Goal: Task Accomplishment & Management: Use online tool/utility

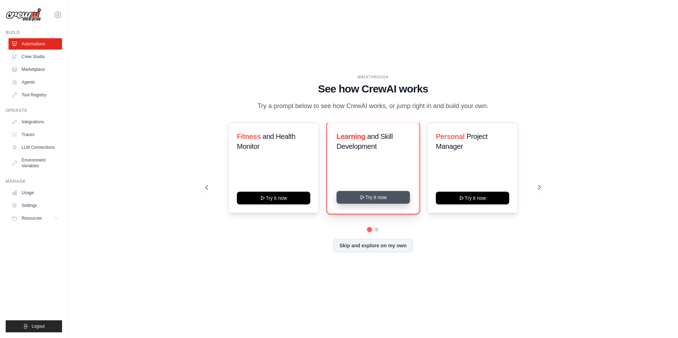
click at [361, 197] on icon at bounding box center [363, 198] width 6 height 6
click at [28, 44] on link "Automations" at bounding box center [36, 43] width 54 height 11
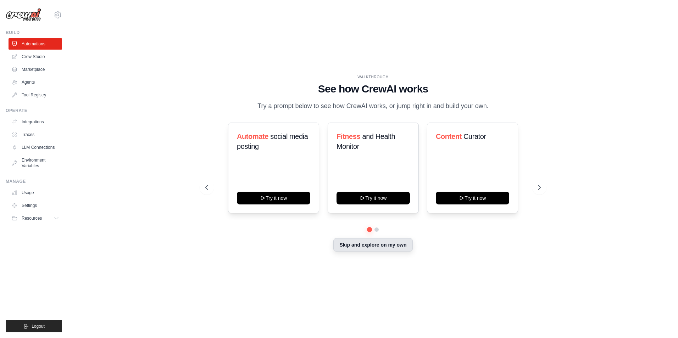
click at [353, 247] on button "Skip and explore on my own" at bounding box center [372, 244] width 79 height 13
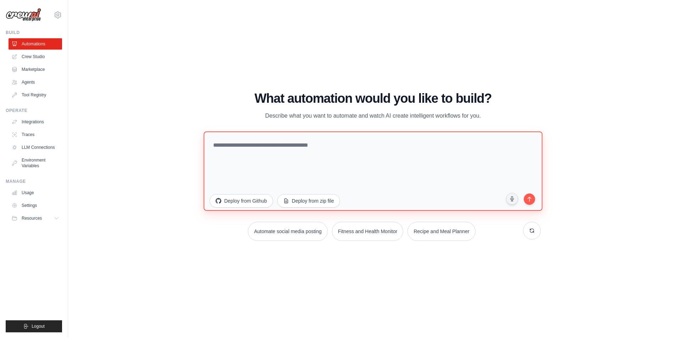
click at [241, 155] on textarea at bounding box center [373, 171] width 339 height 79
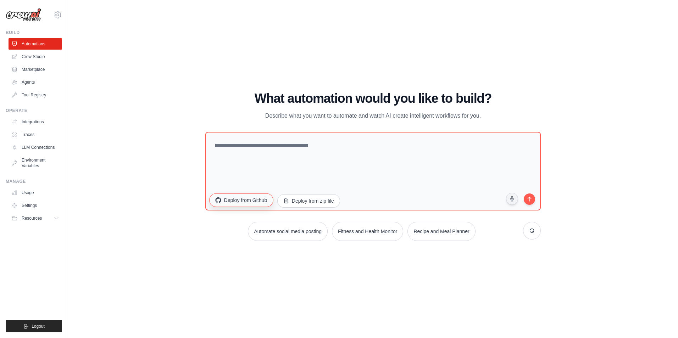
click at [259, 200] on button "Deploy from Github" at bounding box center [241, 200] width 64 height 13
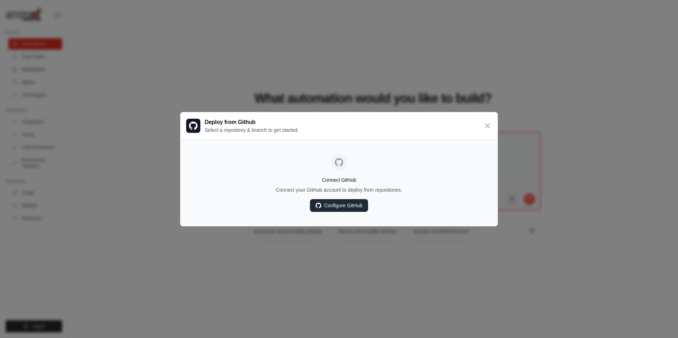
click at [332, 206] on link "Configure GitHub" at bounding box center [339, 205] width 58 height 13
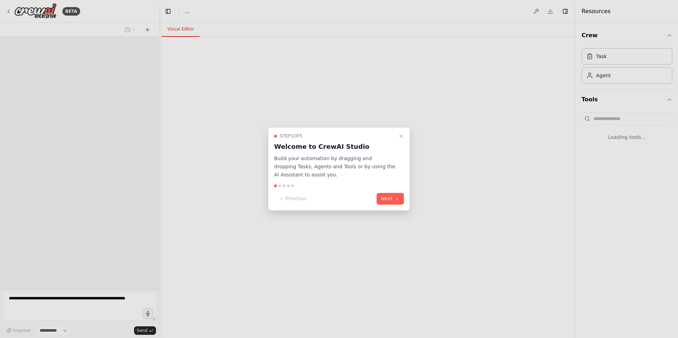
select select "****"
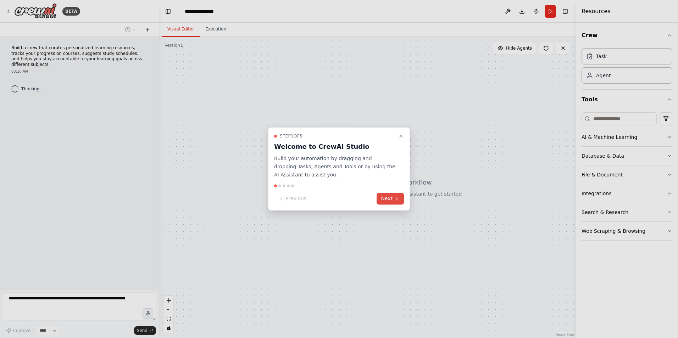
click at [393, 199] on button "Next" at bounding box center [390, 199] width 27 height 12
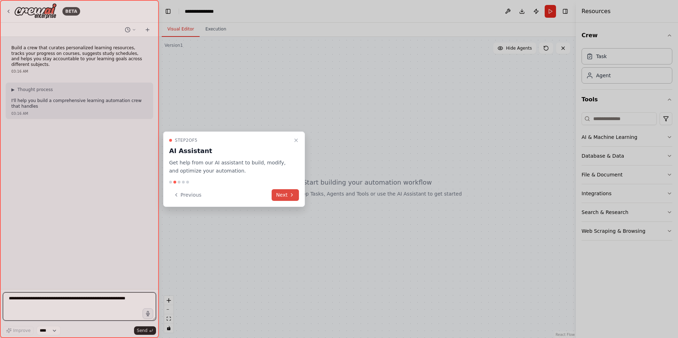
click at [288, 193] on button "Next" at bounding box center [285, 195] width 27 height 12
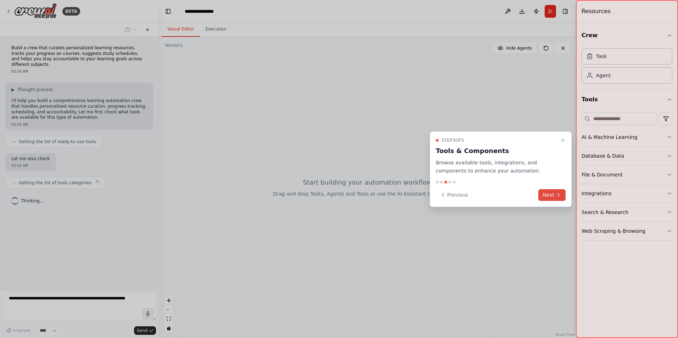
click at [553, 198] on button "Next" at bounding box center [551, 195] width 27 height 12
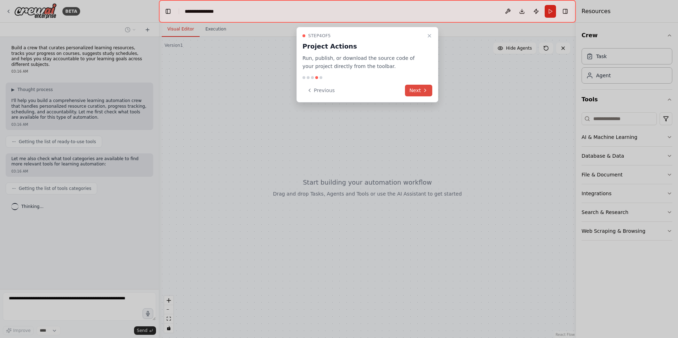
click at [422, 94] on button "Next" at bounding box center [418, 91] width 27 height 12
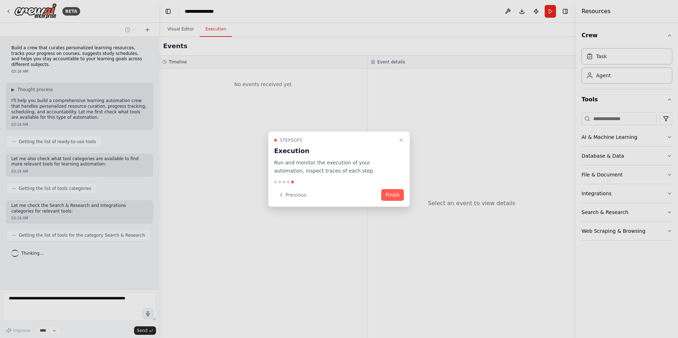
click at [388, 192] on button "Finish" at bounding box center [392, 195] width 23 height 12
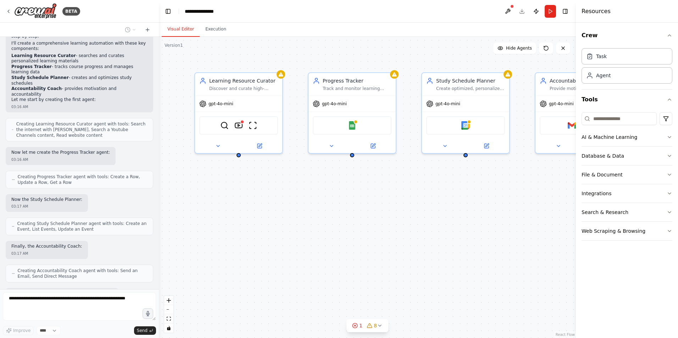
scroll to position [293, 0]
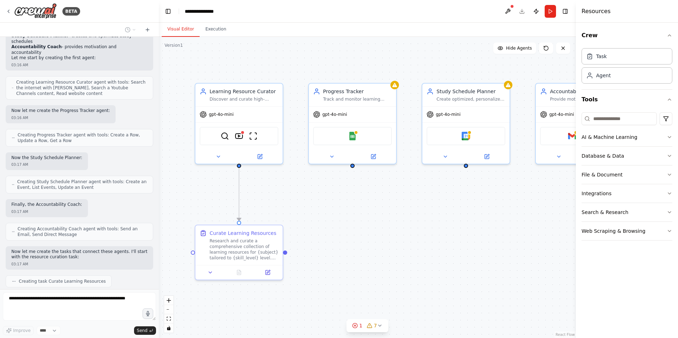
drag, startPoint x: 352, startPoint y: 159, endPoint x: 353, endPoint y: 170, distance: 10.6
click at [353, 170] on div ".deletable-edge-delete-btn { width: 20px; height: 20px; border: 0px solid #ffff…" at bounding box center [367, 187] width 417 height 301
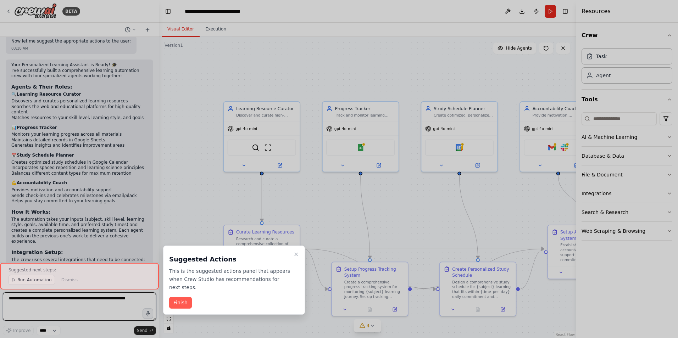
scroll to position [938, 0]
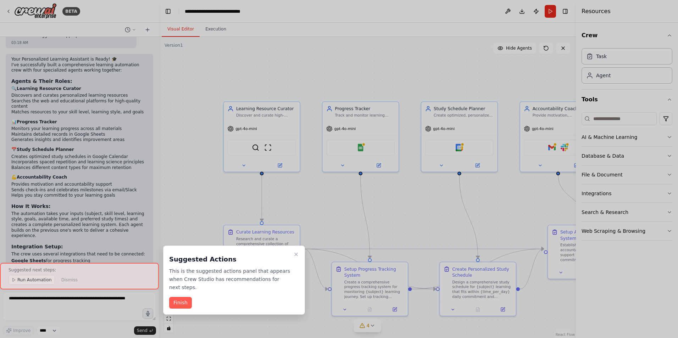
click at [182, 297] on button "Finish" at bounding box center [180, 303] width 23 height 12
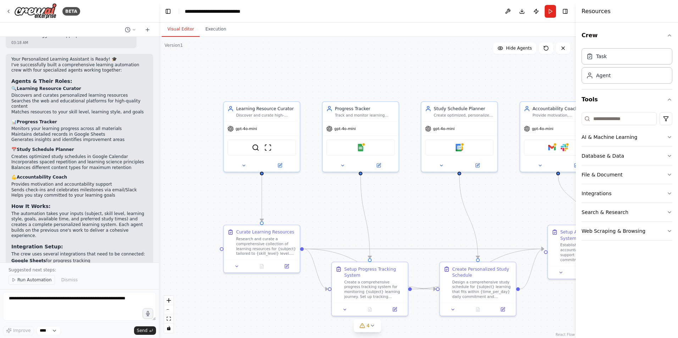
click at [26, 280] on span "Run Automation" at bounding box center [34, 280] width 34 height 6
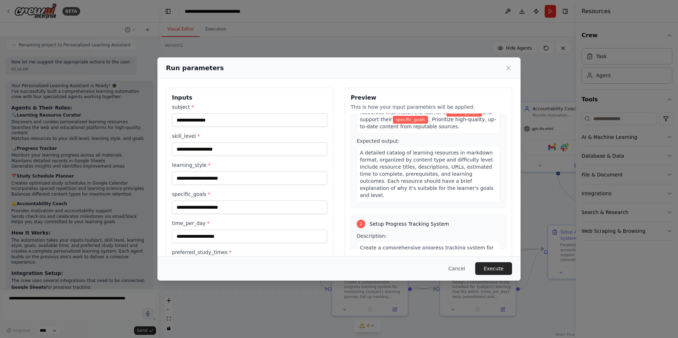
scroll to position [71, 0]
click at [239, 122] on input "subject *" at bounding box center [249, 119] width 155 height 13
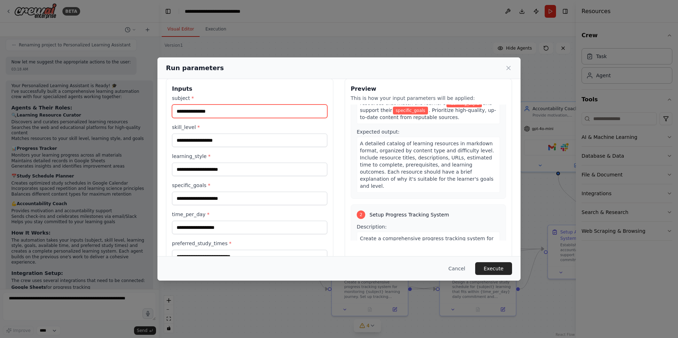
scroll to position [0, 0]
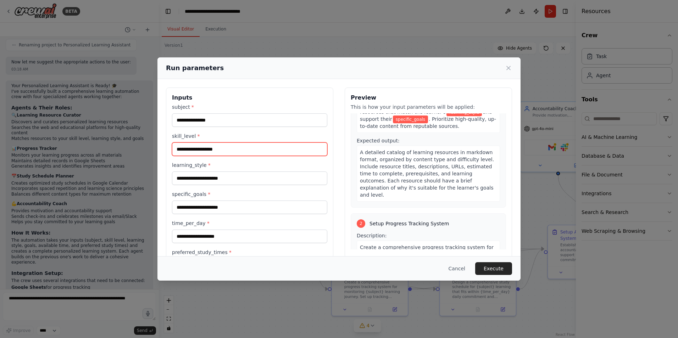
click at [211, 151] on input "skill_level *" at bounding box center [249, 149] width 155 height 13
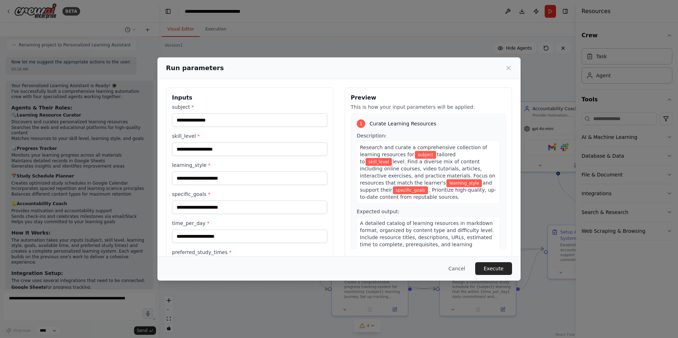
click at [502, 69] on div "Run parameters" at bounding box center [339, 68] width 346 height 10
click at [506, 69] on icon at bounding box center [508, 68] width 7 height 7
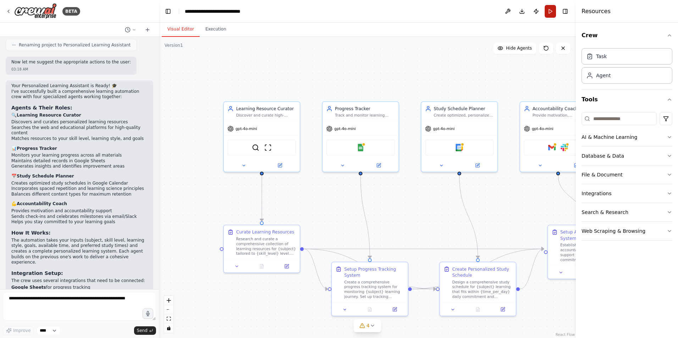
click at [548, 12] on button "Run" at bounding box center [550, 11] width 11 height 13
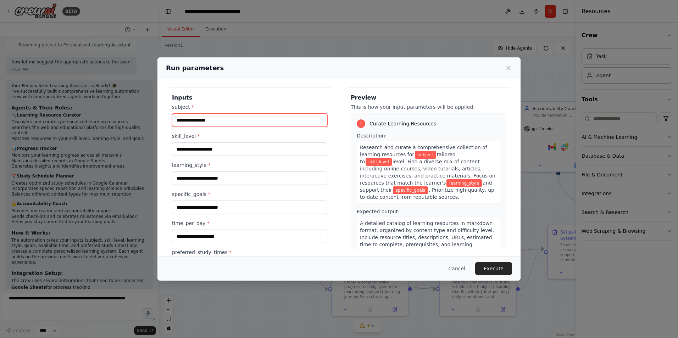
click at [221, 123] on input "subject *" at bounding box center [249, 119] width 155 height 13
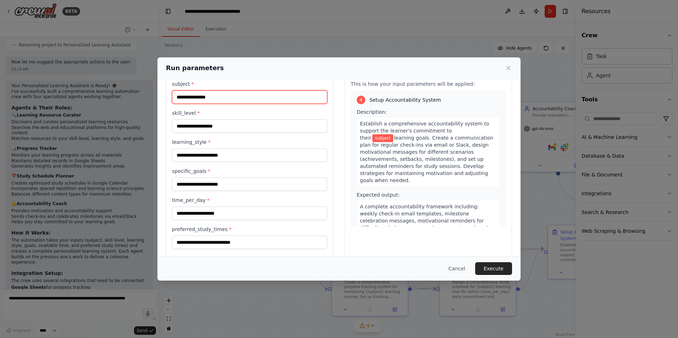
scroll to position [35, 0]
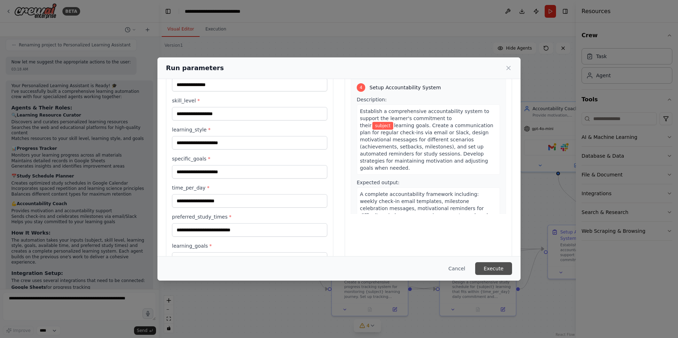
click at [494, 267] on button "Execute" at bounding box center [493, 268] width 37 height 13
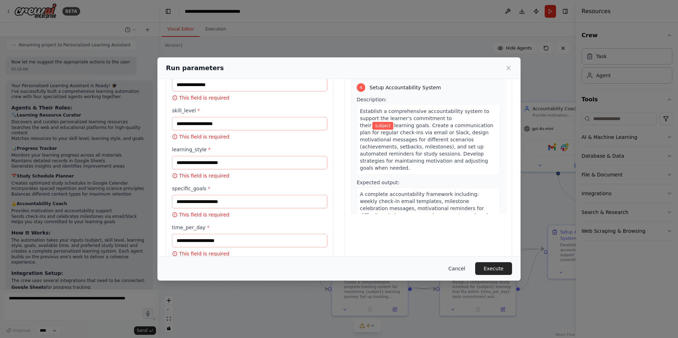
click at [461, 269] on button "Cancel" at bounding box center [457, 268] width 28 height 13
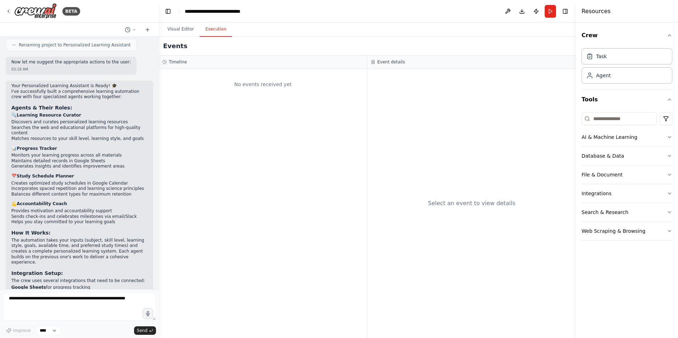
click at [215, 32] on button "Execution" at bounding box center [216, 29] width 32 height 15
click at [42, 11] on img at bounding box center [35, 11] width 43 height 16
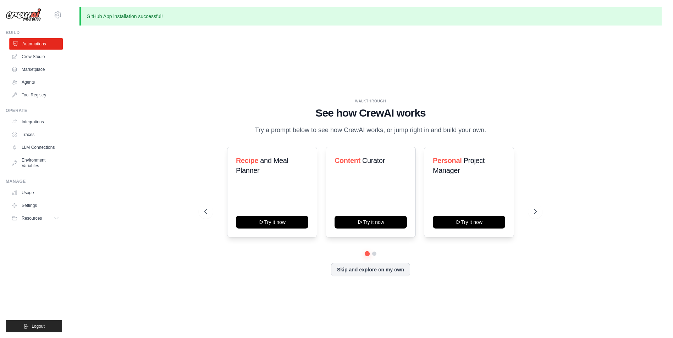
click at [26, 43] on link "Automations" at bounding box center [36, 43] width 54 height 11
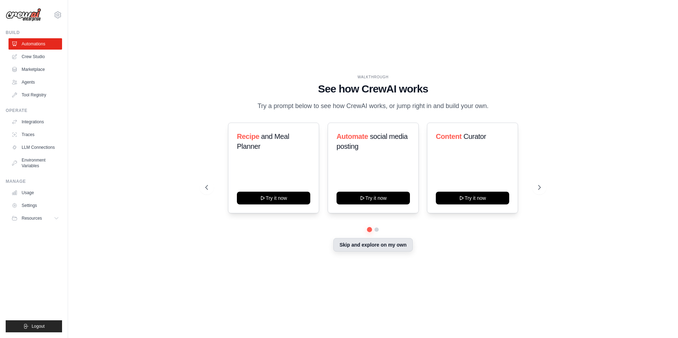
click at [384, 248] on button "Skip and explore on my own" at bounding box center [372, 244] width 79 height 13
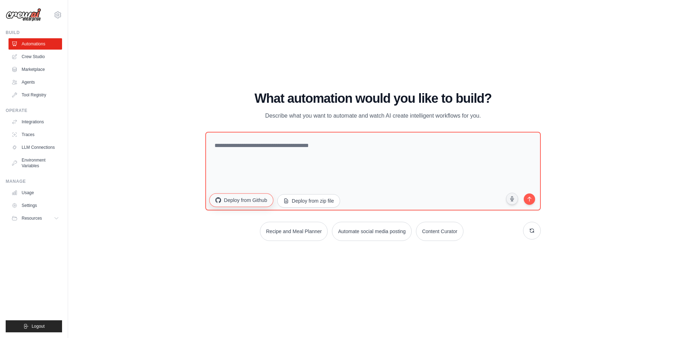
click at [256, 198] on button "Deploy from Github" at bounding box center [241, 200] width 64 height 13
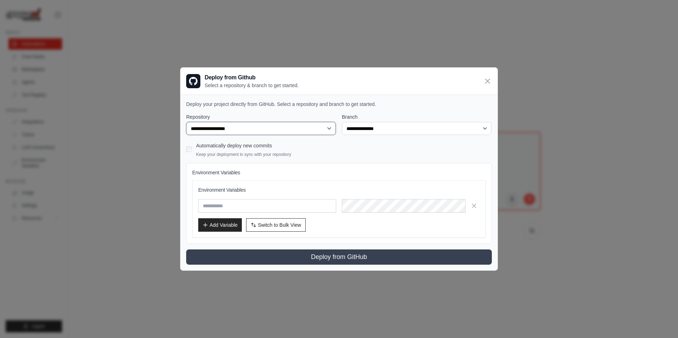
click at [275, 130] on select "**********" at bounding box center [261, 128] width 150 height 13
click at [186, 122] on select "**********" at bounding box center [261, 128] width 150 height 13
click at [374, 129] on select "**********" at bounding box center [417, 128] width 150 height 13
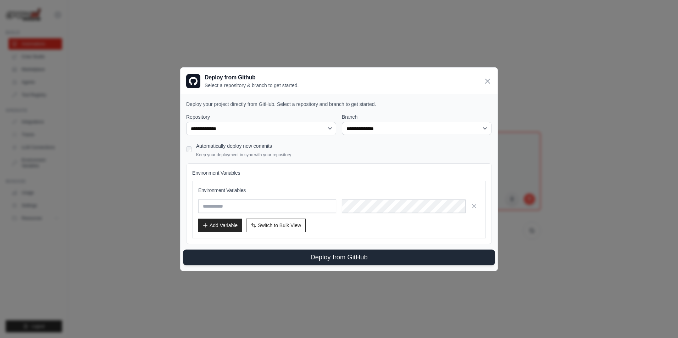
click at [324, 256] on button "Deploy from GitHub" at bounding box center [339, 258] width 312 height 16
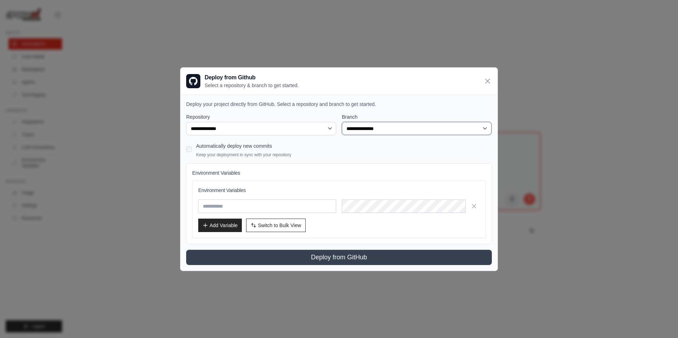
click at [388, 131] on select "**********" at bounding box center [417, 128] width 150 height 13
click at [360, 165] on div "Environment Variables Environment Variables Add Variable Switch to Bulk View Sw…" at bounding box center [339, 203] width 306 height 81
click at [362, 135] on select "**********" at bounding box center [417, 128] width 150 height 13
click at [342, 122] on select "**********" at bounding box center [417, 128] width 150 height 13
click at [276, 190] on h3 "Environment Variables" at bounding box center [339, 190] width 282 height 7
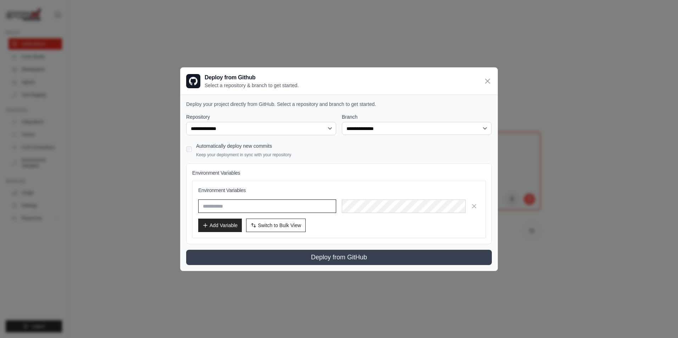
click at [222, 204] on input "text" at bounding box center [267, 206] width 138 height 13
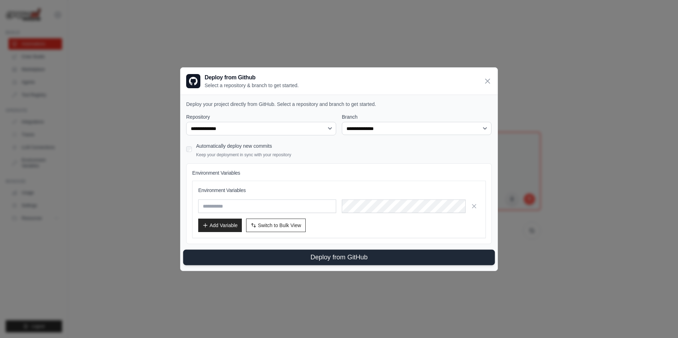
drag, startPoint x: 339, startPoint y: 255, endPoint x: 336, endPoint y: 255, distance: 3.6
click at [339, 255] on button "Deploy from GitHub" at bounding box center [339, 258] width 312 height 16
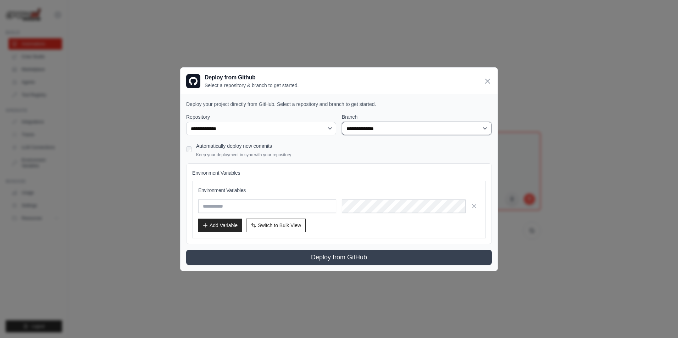
click at [371, 128] on select "**********" at bounding box center [417, 128] width 150 height 13
click at [248, 131] on select "**********" at bounding box center [261, 128] width 150 height 13
click at [186, 122] on select "**********" at bounding box center [261, 128] width 150 height 13
click at [262, 133] on select "**********" at bounding box center [261, 128] width 150 height 13
click at [186, 122] on select "**********" at bounding box center [261, 128] width 150 height 13
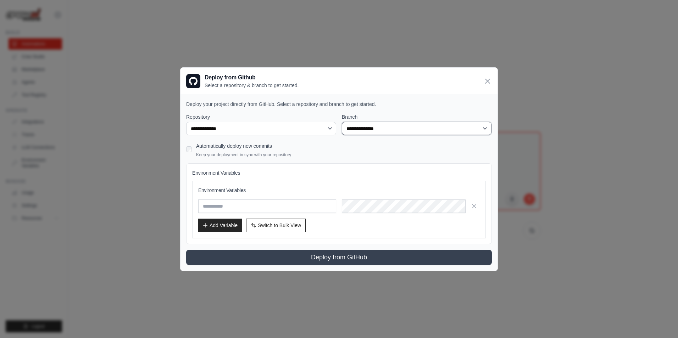
click at [376, 124] on select "**********" at bounding box center [417, 128] width 150 height 13
click at [296, 134] on select "**********" at bounding box center [261, 128] width 150 height 13
select select "**********"
click at [186, 122] on select "**********" at bounding box center [261, 128] width 150 height 13
click at [226, 188] on h3 "Environment Variables" at bounding box center [339, 190] width 282 height 7
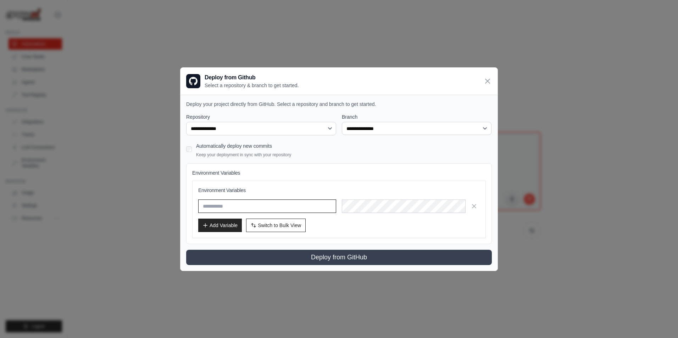
click at [240, 210] on input "text" at bounding box center [267, 206] width 138 height 13
click at [226, 224] on button "Add Variable" at bounding box center [220, 224] width 44 height 13
click at [218, 206] on input "text" at bounding box center [267, 206] width 138 height 13
click at [266, 231] on button "Switch to Bulk View Switch to Table View" at bounding box center [276, 224] width 60 height 13
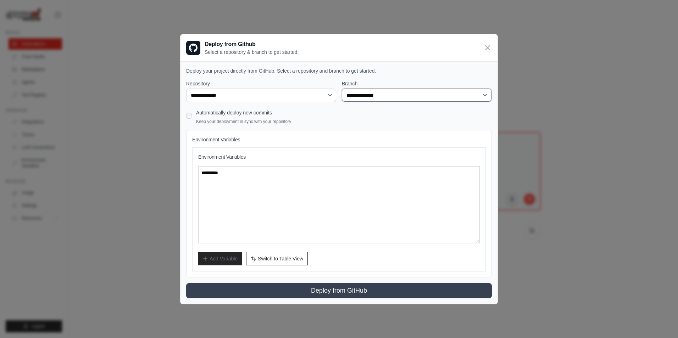
click at [371, 96] on select "**********" at bounding box center [417, 95] width 150 height 13
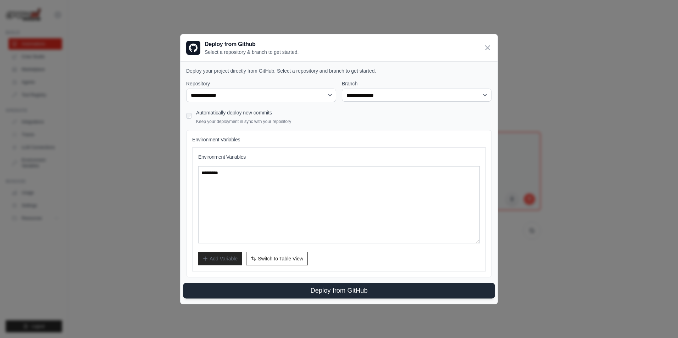
click at [306, 288] on button "Deploy from GitHub" at bounding box center [339, 291] width 312 height 16
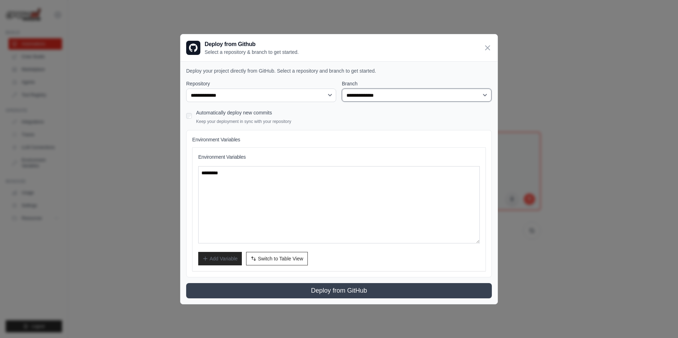
click at [351, 97] on select "**********" at bounding box center [417, 95] width 150 height 13
click at [239, 101] on select "**********" at bounding box center [261, 95] width 150 height 13
click at [186, 89] on select "**********" at bounding box center [261, 95] width 150 height 13
drag, startPoint x: 411, startPoint y: 90, endPoint x: 402, endPoint y: 98, distance: 12.1
click at [409, 93] on select "**********" at bounding box center [417, 95] width 150 height 13
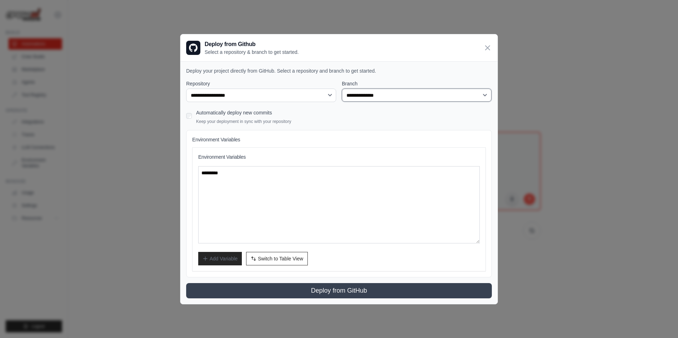
click at [386, 102] on select "**********" at bounding box center [417, 95] width 150 height 13
drag, startPoint x: 297, startPoint y: 96, endPoint x: 292, endPoint y: 98, distance: 5.1
click at [292, 98] on select "**********" at bounding box center [261, 95] width 150 height 13
click at [186, 89] on select "**********" at bounding box center [261, 95] width 150 height 13
click at [357, 98] on select "**********" at bounding box center [417, 95] width 150 height 13
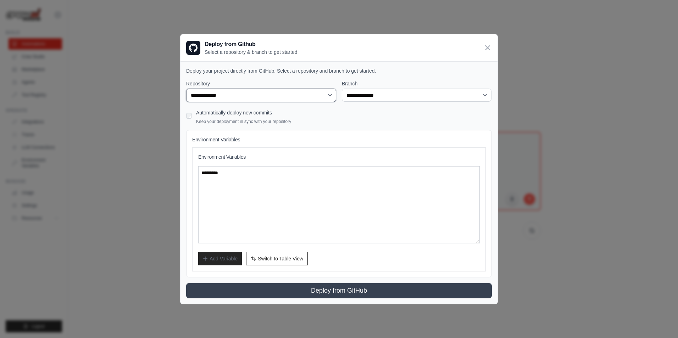
click at [251, 94] on select "**********" at bounding box center [261, 95] width 150 height 13
select select "*********"
click at [186, 89] on select "**********" at bounding box center [261, 95] width 150 height 13
click at [388, 93] on select "**********" at bounding box center [417, 95] width 150 height 13
click at [276, 254] on button "Switch to Bulk View Switch to Table View" at bounding box center [277, 258] width 62 height 13
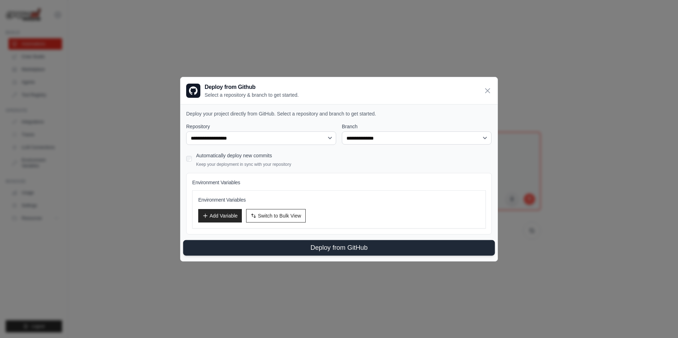
drag, startPoint x: 314, startPoint y: 253, endPoint x: 311, endPoint y: 254, distance: 3.8
click at [311, 254] on button "Deploy from GitHub" at bounding box center [339, 248] width 312 height 16
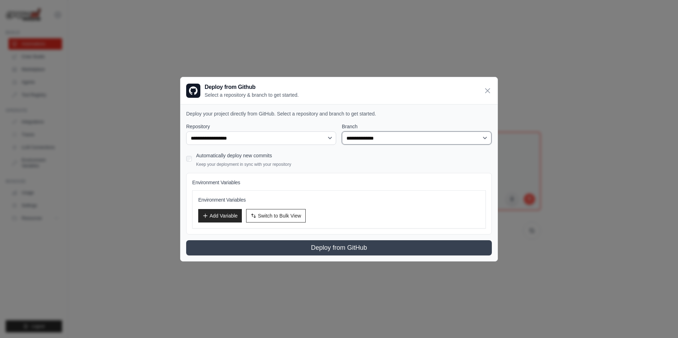
click at [350, 136] on select "**********" at bounding box center [417, 138] width 150 height 13
click at [487, 89] on icon at bounding box center [488, 90] width 4 height 4
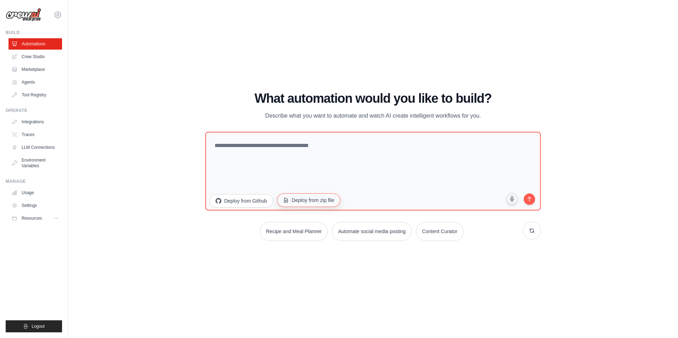
click at [302, 203] on button "Deploy from zip file" at bounding box center [308, 200] width 63 height 13
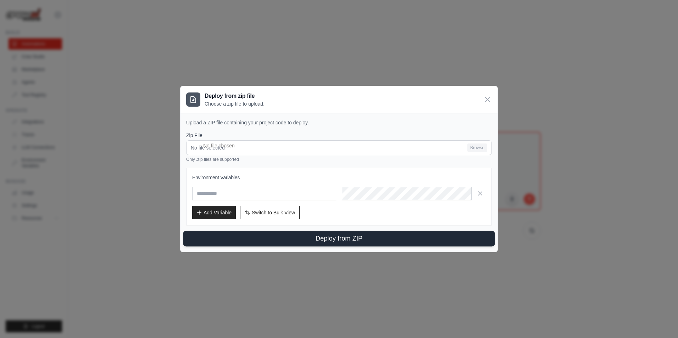
click at [325, 242] on button "Deploy from ZIP" at bounding box center [339, 239] width 312 height 16
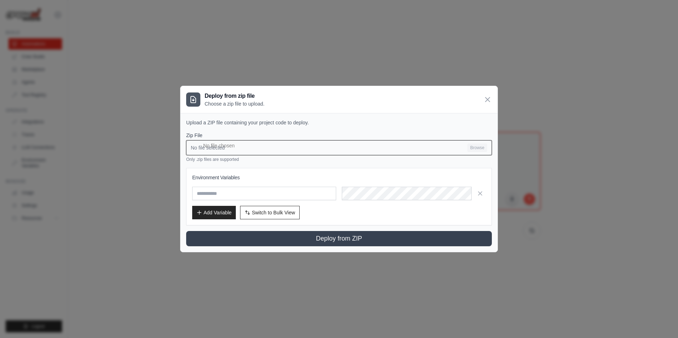
click at [481, 149] on input "No file selected Browse" at bounding box center [339, 147] width 306 height 15
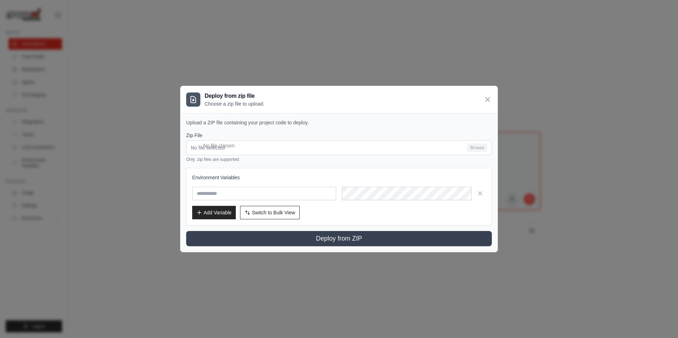
click at [224, 139] on div "Zip File No file selected Browse Only .zip files are supported" at bounding box center [339, 147] width 306 height 30
click at [488, 101] on icon at bounding box center [487, 99] width 9 height 9
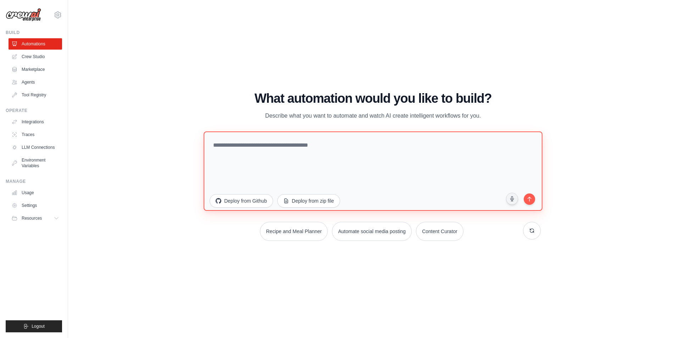
click at [345, 165] on textarea at bounding box center [373, 171] width 339 height 79
click at [441, 145] on textarea "**********" at bounding box center [373, 171] width 339 height 79
type textarea "**********"
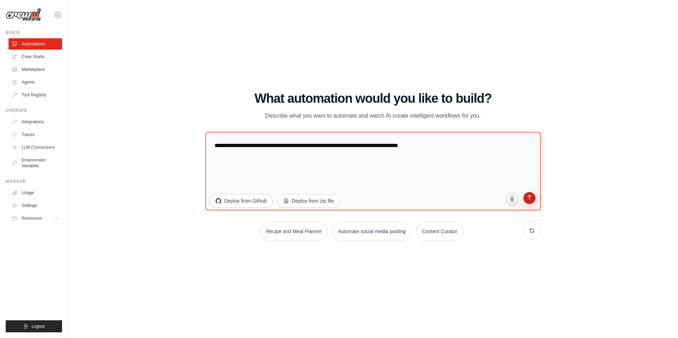
click at [534, 195] on button "submit" at bounding box center [529, 199] width 13 height 13
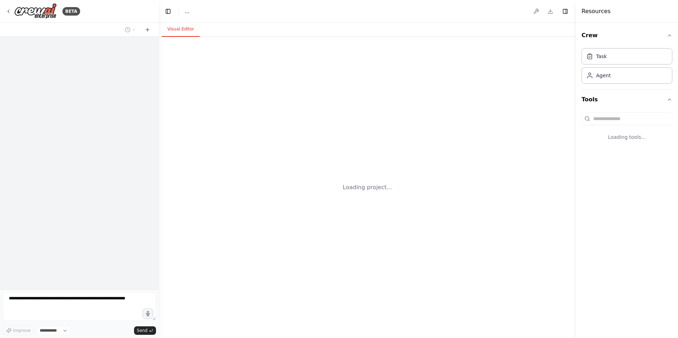
select select "****"
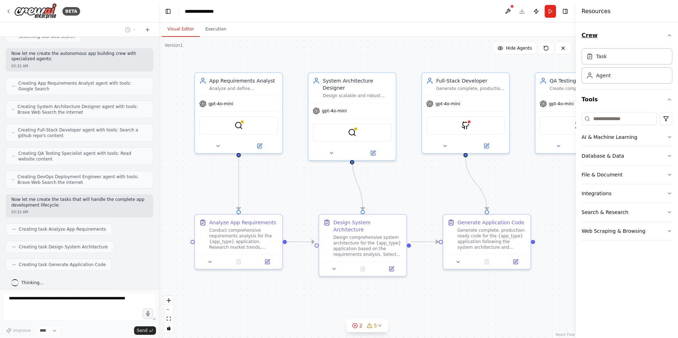
scroll to position [194, 0]
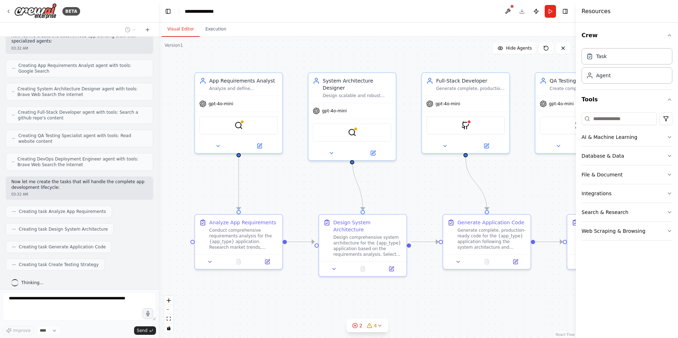
click at [528, 183] on div ".deletable-edge-delete-btn { width: 20px; height: 20px; border: 0px solid #ffff…" at bounding box center [367, 187] width 417 height 301
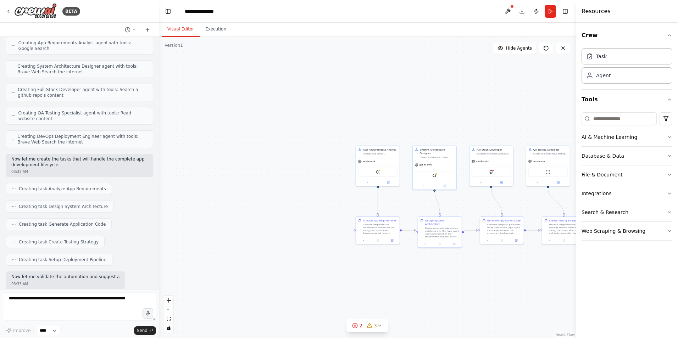
scroll to position [253, 0]
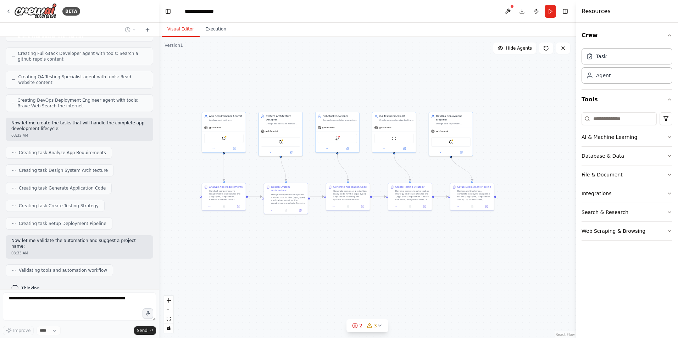
drag, startPoint x: 452, startPoint y: 282, endPoint x: 298, endPoint y: 248, distance: 157.6
click at [298, 248] on div ".deletable-edge-delete-btn { width: 20px; height: 20px; border: 0px solid #ffff…" at bounding box center [367, 187] width 417 height 301
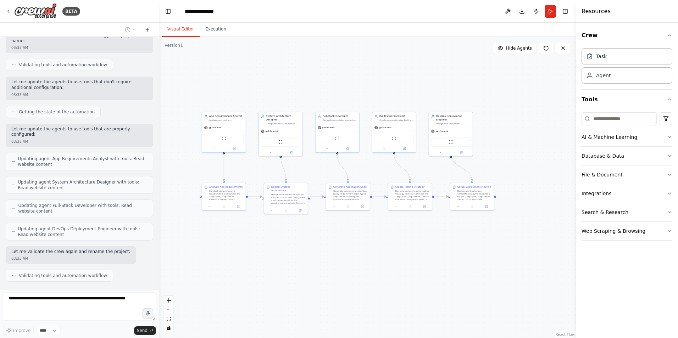
scroll to position [477, 0]
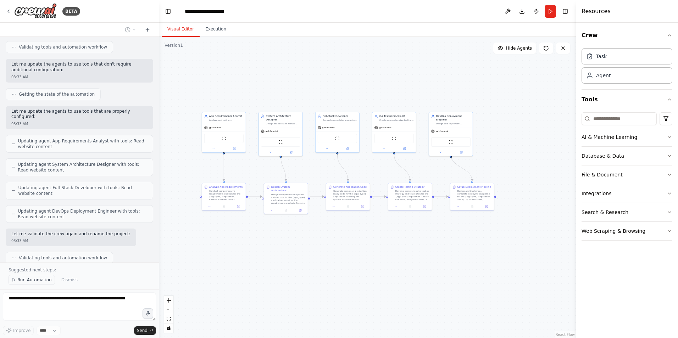
click at [22, 281] on span "Run Automation" at bounding box center [34, 280] width 34 height 6
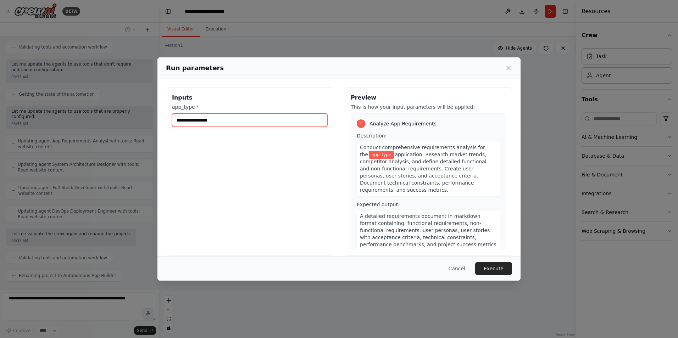
click at [248, 122] on input "app_type *" at bounding box center [249, 119] width 155 height 13
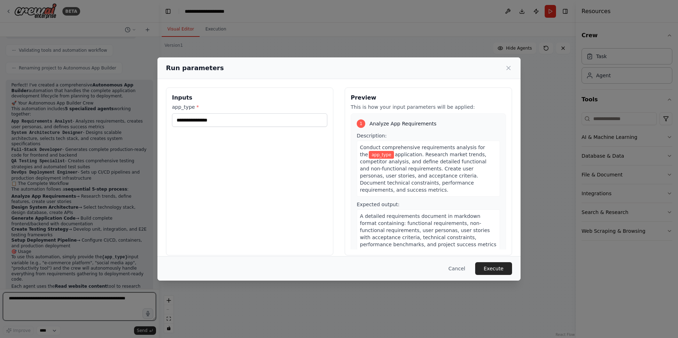
scroll to position [690, 0]
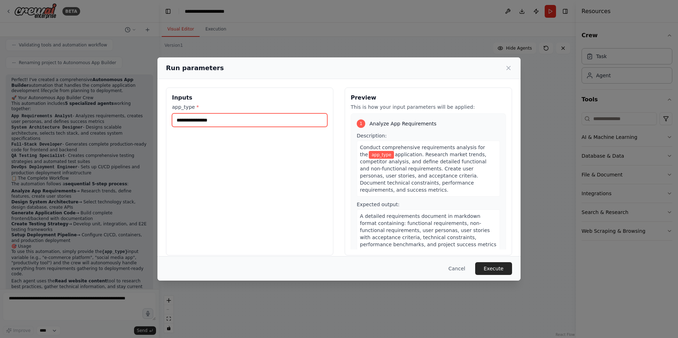
click at [204, 122] on input "app_type *" at bounding box center [249, 119] width 155 height 13
type input "*"
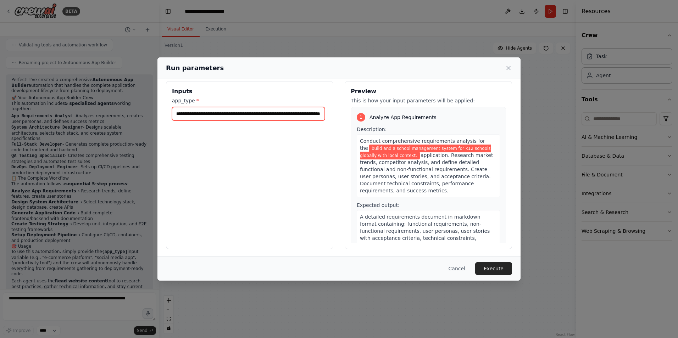
scroll to position [8, 0]
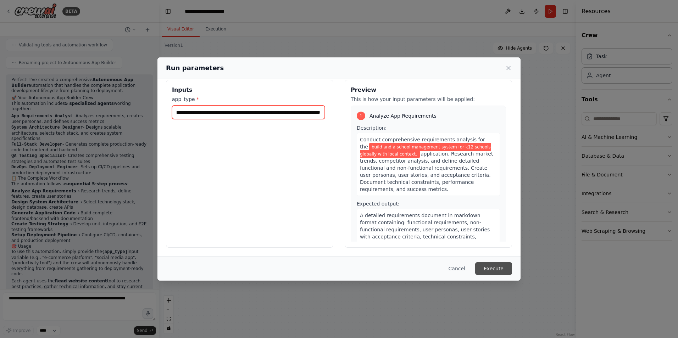
type input "**********"
click at [496, 270] on button "Execute" at bounding box center [493, 268] width 37 height 13
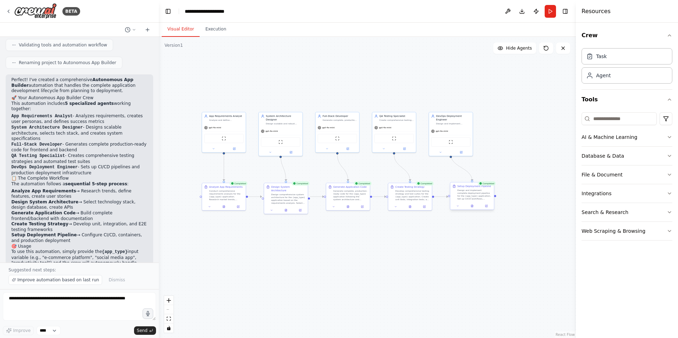
click at [459, 193] on div "Design and implement complete deployment pipeline for the {app_type} applicatio…" at bounding box center [474, 194] width 34 height 11
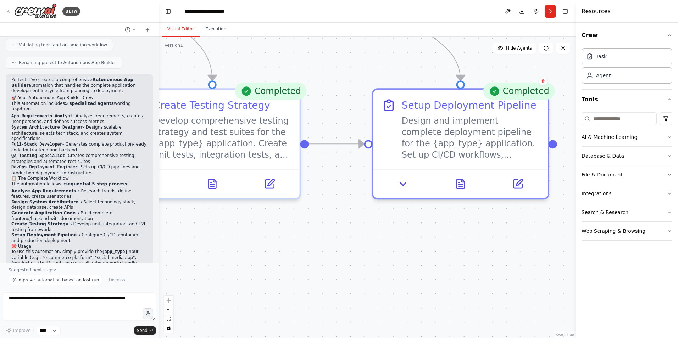
click at [618, 233] on button "Web Scraping & Browsing" at bounding box center [627, 231] width 91 height 18
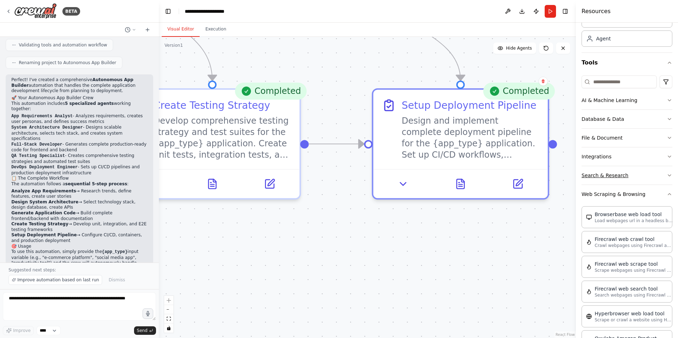
scroll to position [29, 0]
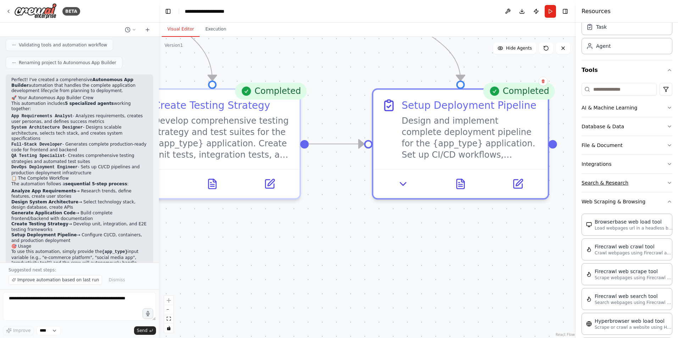
click at [624, 184] on button "Search & Research" at bounding box center [627, 183] width 91 height 18
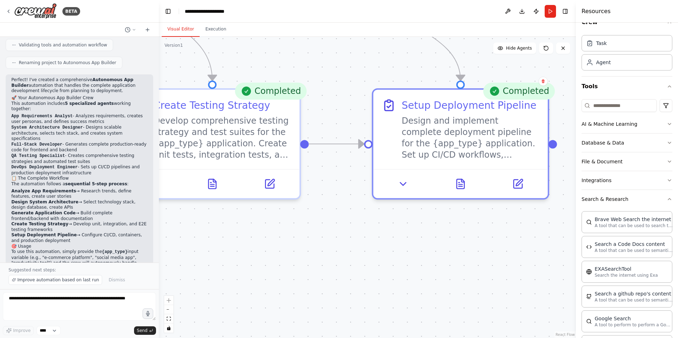
scroll to position [0, 0]
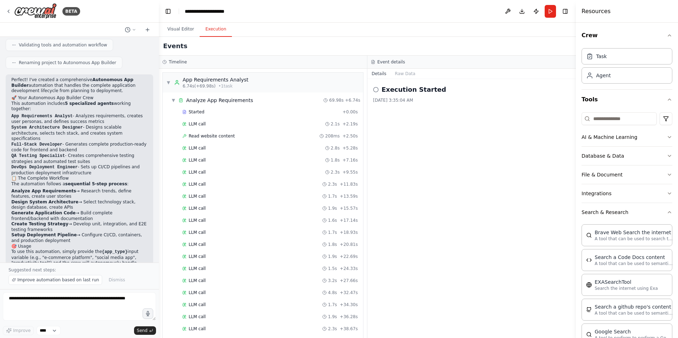
click at [213, 30] on button "Execution" at bounding box center [216, 29] width 32 height 15
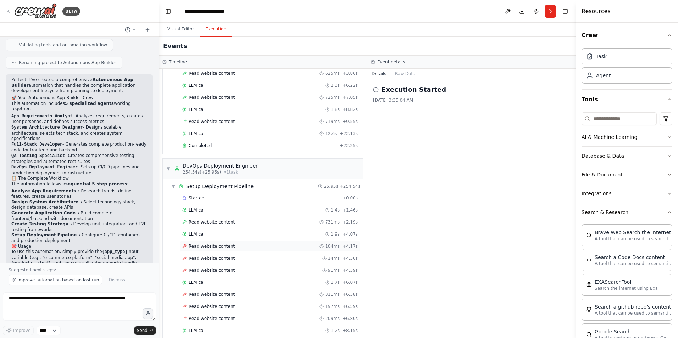
scroll to position [1158, 0]
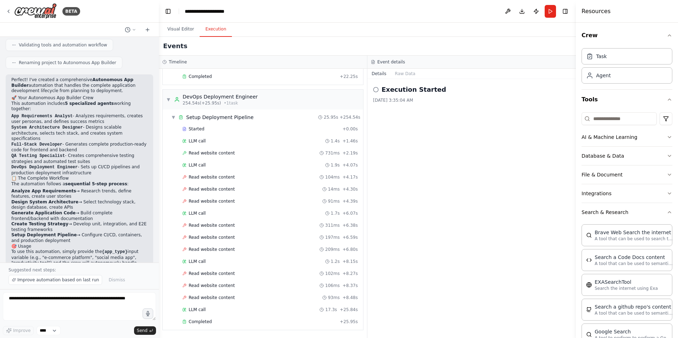
click at [384, 61] on h3 "Event details" at bounding box center [391, 62] width 28 height 6
click at [396, 70] on button "Raw Data" at bounding box center [405, 74] width 29 height 10
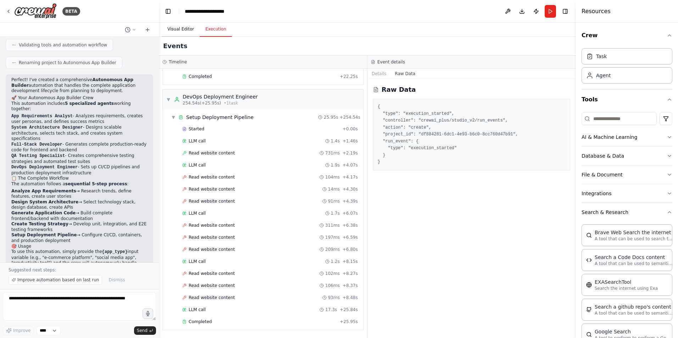
click at [173, 31] on button "Visual Editor" at bounding box center [181, 29] width 38 height 15
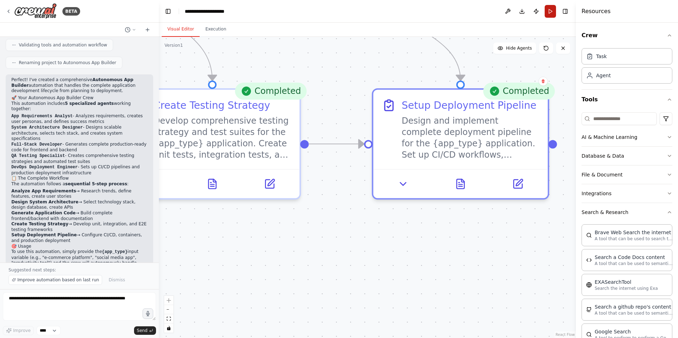
click at [550, 10] on button "Run" at bounding box center [550, 11] width 11 height 13
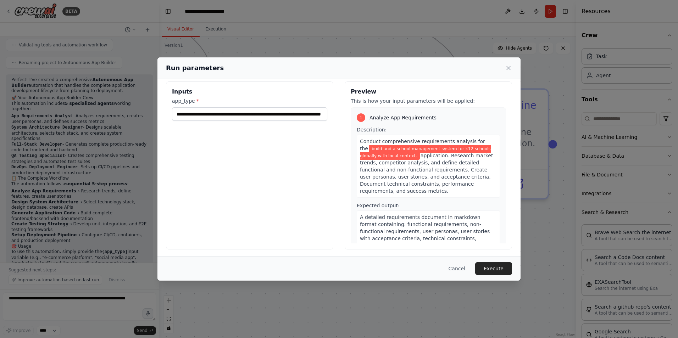
scroll to position [8, 0]
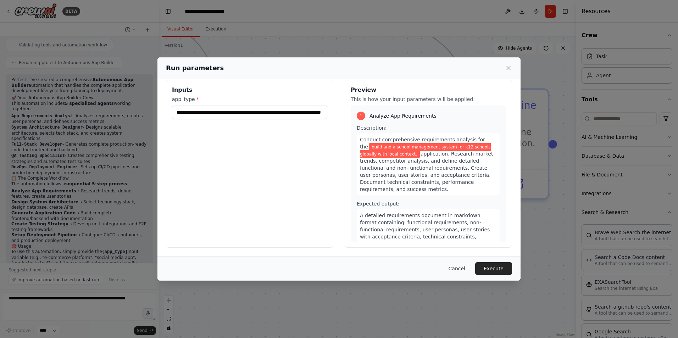
click at [459, 267] on button "Cancel" at bounding box center [457, 268] width 28 height 13
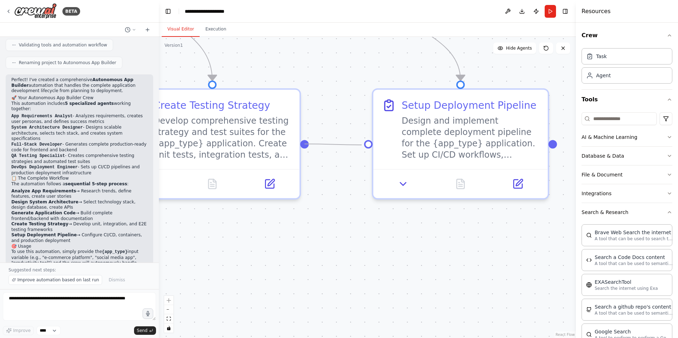
click at [362, 145] on circle "Edge from df51e044-10e6-4f8b-b2c3-085a2b2216e7 to 5195ebc4-654f-4341-bfff-51f1a…" at bounding box center [357, 144] width 14 height 14
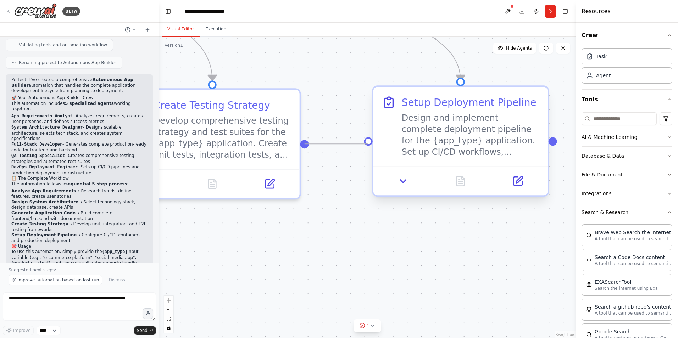
drag, startPoint x: 305, startPoint y: 144, endPoint x: 375, endPoint y: 154, distance: 70.0
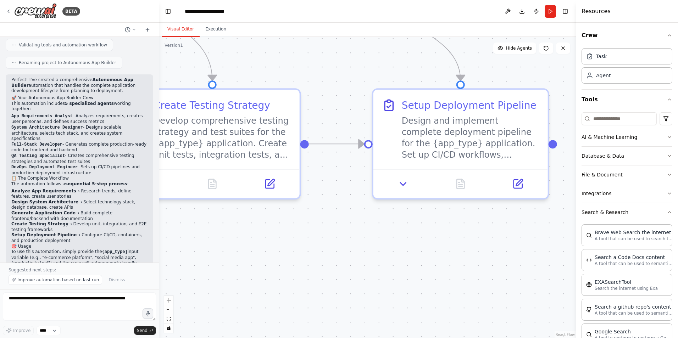
click at [411, 265] on div ".deletable-edge-delete-btn { width: 20px; height: 20px; border: 0px solid #ffff…" at bounding box center [367, 187] width 417 height 301
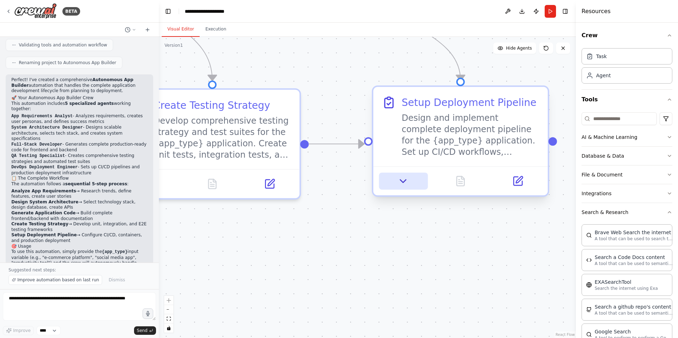
click at [399, 180] on icon at bounding box center [403, 181] width 11 height 11
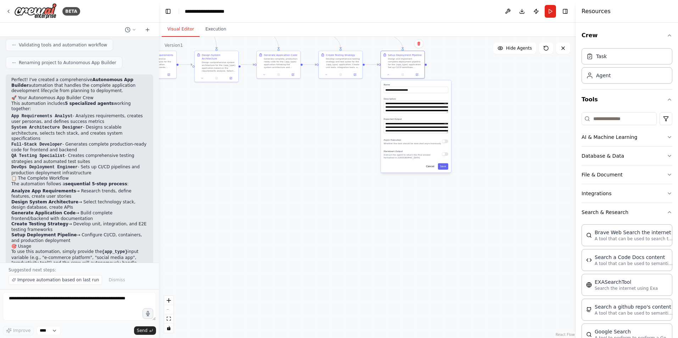
drag, startPoint x: 524, startPoint y: 265, endPoint x: 467, endPoint y: 62, distance: 211.2
click at [467, 62] on div ".deletable-edge-delete-btn { width: 20px; height: 20px; border: 0px solid #ffff…" at bounding box center [367, 187] width 417 height 301
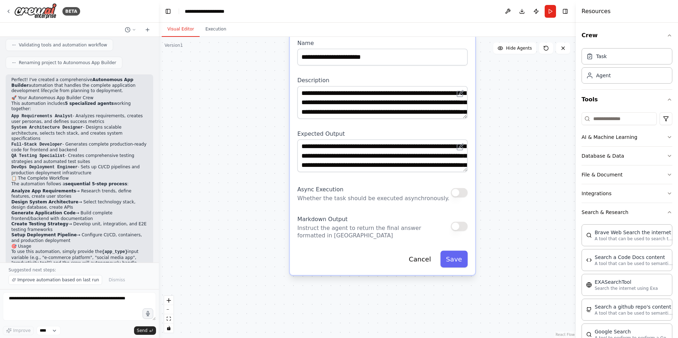
drag, startPoint x: 376, startPoint y: 124, endPoint x: 387, endPoint y: 208, distance: 84.5
click at [387, 208] on div "**********" at bounding box center [382, 153] width 185 height 243
click at [455, 196] on button "button" at bounding box center [459, 192] width 17 height 9
click at [462, 228] on button "button" at bounding box center [459, 226] width 17 height 9
click at [455, 260] on button "Save" at bounding box center [453, 259] width 27 height 17
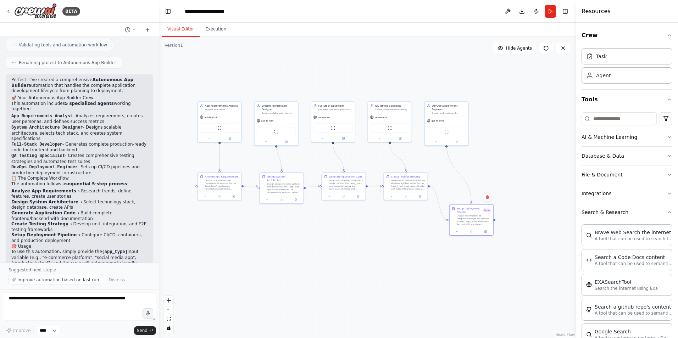
drag, startPoint x: 249, startPoint y: 93, endPoint x: 428, endPoint y: 218, distance: 218.2
click at [430, 218] on div ".deletable-edge-delete-btn { width: 20px; height: 20px; border: 0px solid #ffff…" at bounding box center [367, 187] width 417 height 301
click at [550, 12] on button "Run" at bounding box center [550, 11] width 11 height 13
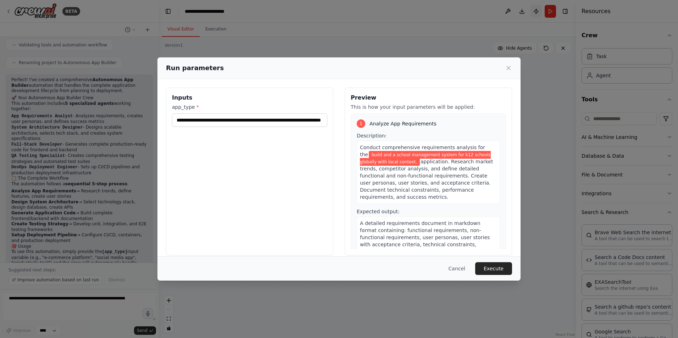
click at [536, 12] on div "**********" at bounding box center [339, 169] width 678 height 338
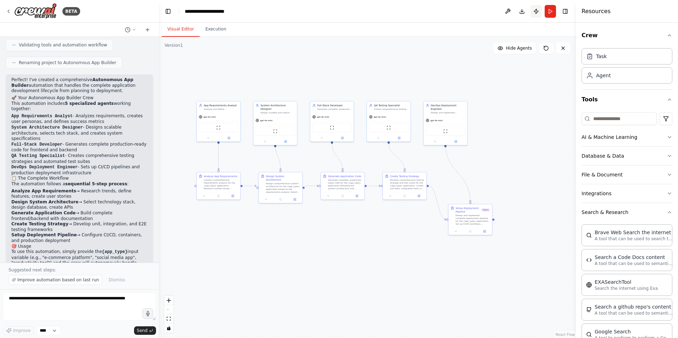
click at [536, 12] on button "Publish" at bounding box center [536, 11] width 11 height 13
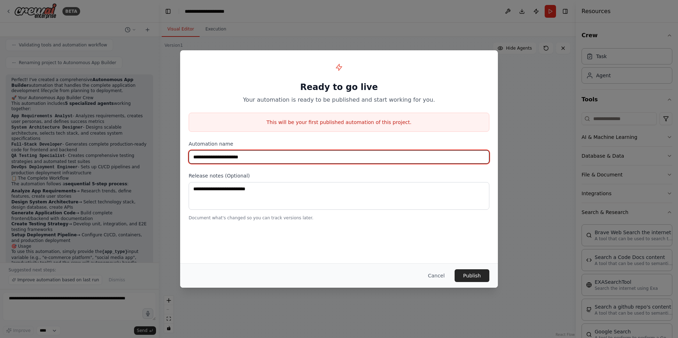
click at [247, 160] on input "**********" at bounding box center [339, 156] width 301 height 13
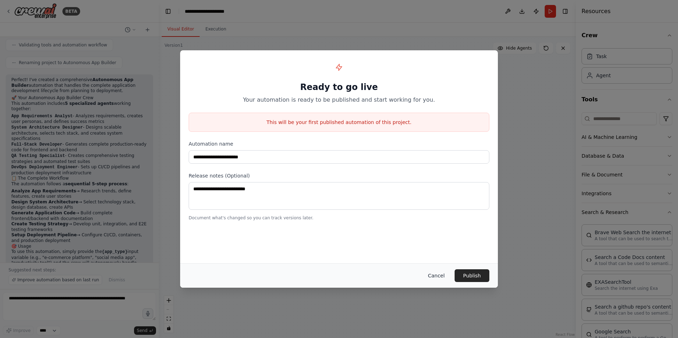
click at [430, 275] on button "Cancel" at bounding box center [436, 276] width 28 height 13
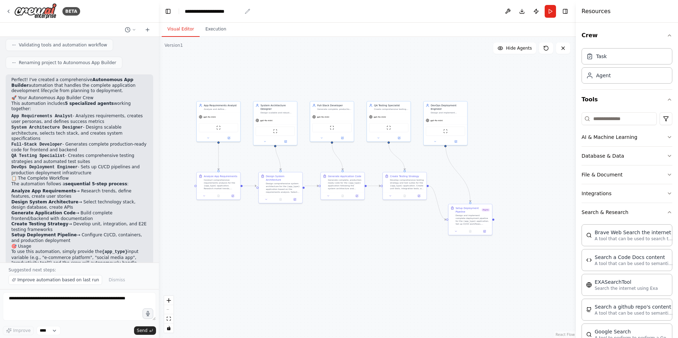
click at [221, 13] on div "**********" at bounding box center [213, 11] width 57 height 7
click at [600, 79] on div "Agent" at bounding box center [627, 75] width 91 height 16
click at [592, 100] on button "Tools" at bounding box center [627, 100] width 91 height 20
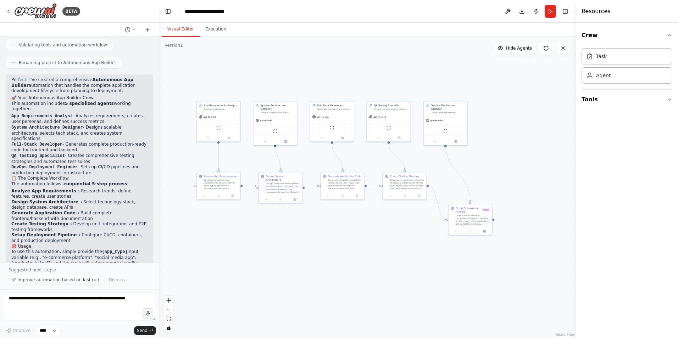
drag, startPoint x: 626, startPoint y: 101, endPoint x: 607, endPoint y: 102, distance: 18.8
click at [625, 101] on button "Tools" at bounding box center [627, 100] width 91 height 20
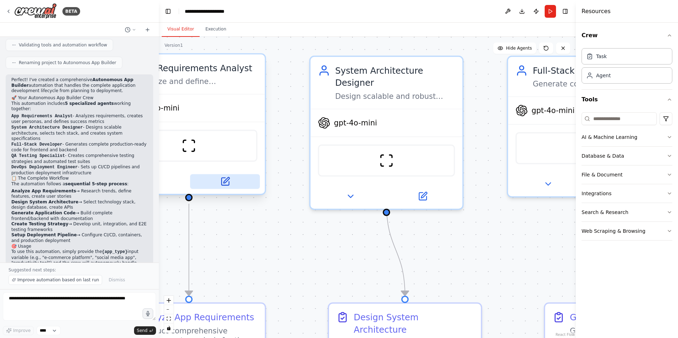
click at [219, 176] on button at bounding box center [225, 181] width 70 height 15
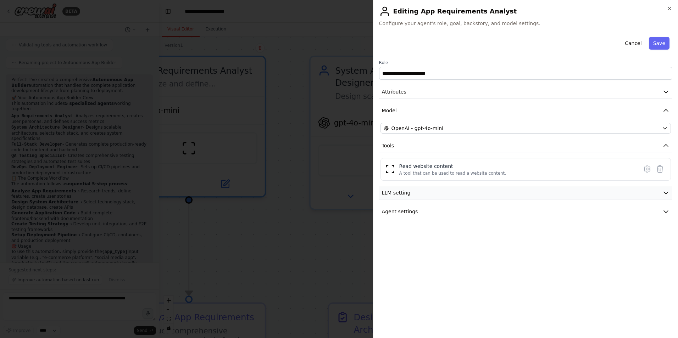
click at [425, 192] on button "LLM setting" at bounding box center [525, 193] width 293 height 13
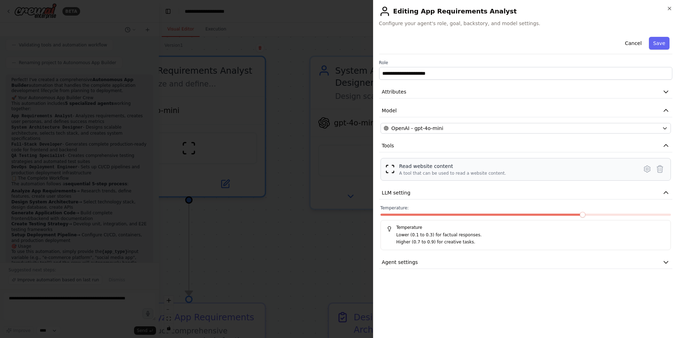
click at [410, 168] on div "Read website content" at bounding box center [452, 166] width 107 height 7
click at [281, 169] on div at bounding box center [339, 169] width 678 height 338
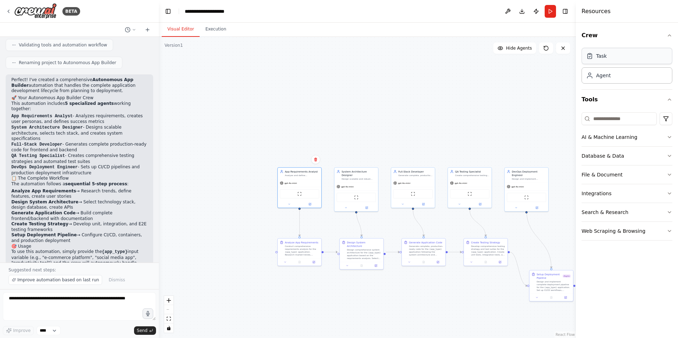
click at [611, 60] on div "Task" at bounding box center [627, 56] width 91 height 16
click at [425, 128] on div "New Task Task description" at bounding box center [424, 122] width 44 height 11
drag, startPoint x: 421, startPoint y: 129, endPoint x: 411, endPoint y: 130, distance: 10.3
click at [411, 129] on div at bounding box center [424, 132] width 44 height 7
click at [433, 110] on icon at bounding box center [433, 111] width 4 height 4
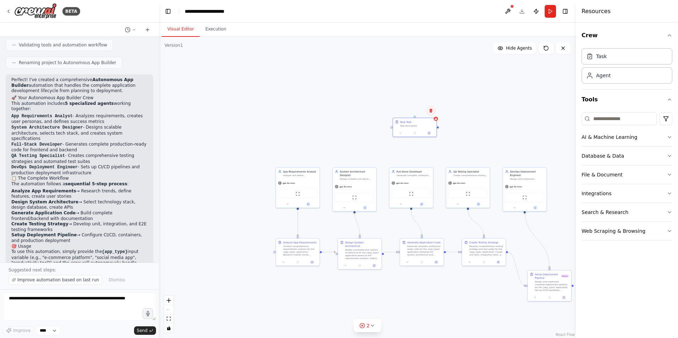
click at [431, 109] on icon at bounding box center [431, 111] width 4 height 4
click at [412, 110] on button "Confirm" at bounding box center [410, 110] width 25 height 9
click at [509, 49] on span "Hide Agents" at bounding box center [519, 48] width 26 height 6
click at [509, 48] on span "Show Agents" at bounding box center [518, 48] width 28 height 6
click at [47, 282] on span "Improve automation based on last run" at bounding box center [58, 280] width 82 height 6
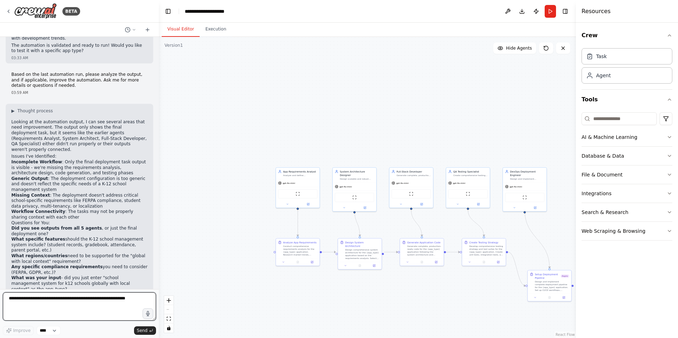
scroll to position [956, 0]
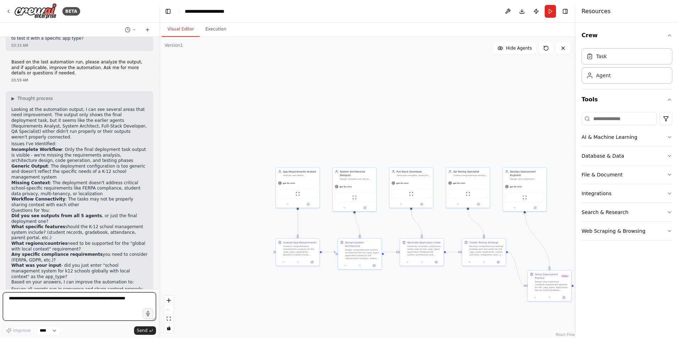
click at [93, 305] on textarea at bounding box center [79, 307] width 153 height 28
click at [512, 51] on button "Hide Agents" at bounding box center [514, 48] width 43 height 11
click at [512, 51] on span "Show Agents" at bounding box center [518, 48] width 28 height 6
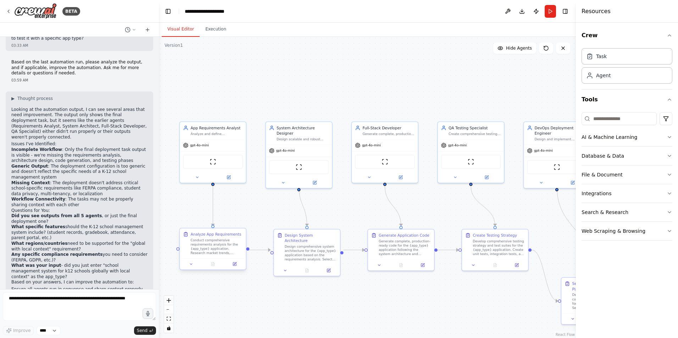
click at [206, 254] on div "Conduct comprehensive requirements analysis for the {app_type} application. Res…" at bounding box center [216, 246] width 52 height 17
click at [220, 160] on div "ScrapeWebsiteTool" at bounding box center [213, 161] width 60 height 14
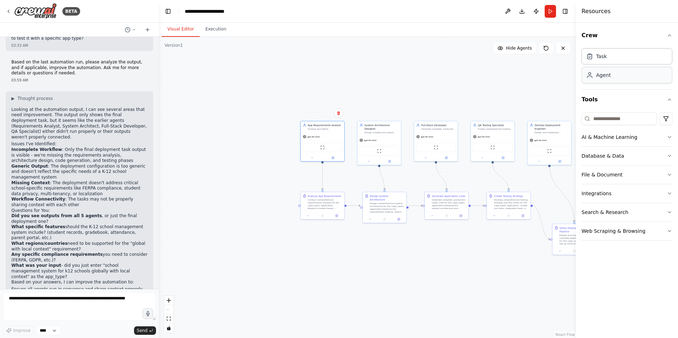
click at [593, 82] on div "Agent" at bounding box center [627, 75] width 91 height 16
click at [611, 78] on div "Agent" at bounding box center [627, 75] width 91 height 16
click at [20, 307] on textarea at bounding box center [79, 307] width 153 height 28
type textarea "**********"
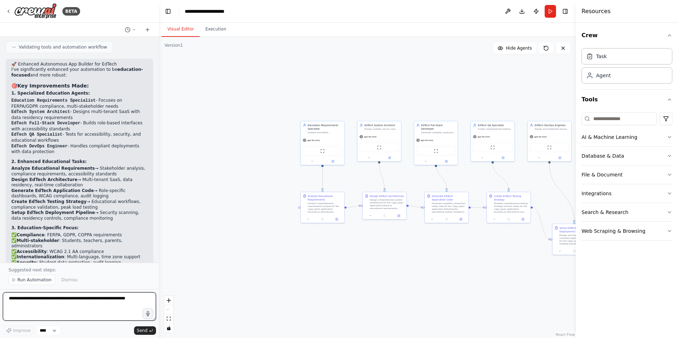
scroll to position [1591, 0]
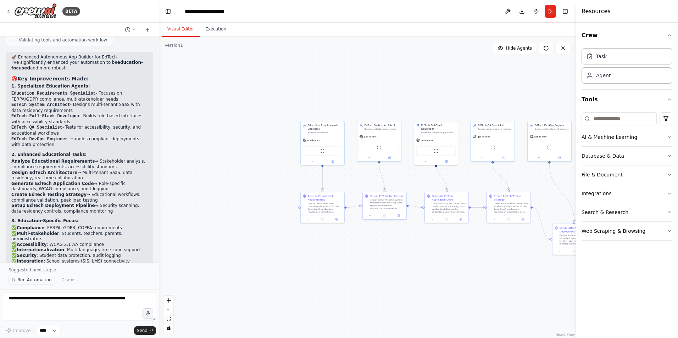
click at [33, 281] on span "Run Automation" at bounding box center [34, 280] width 34 height 6
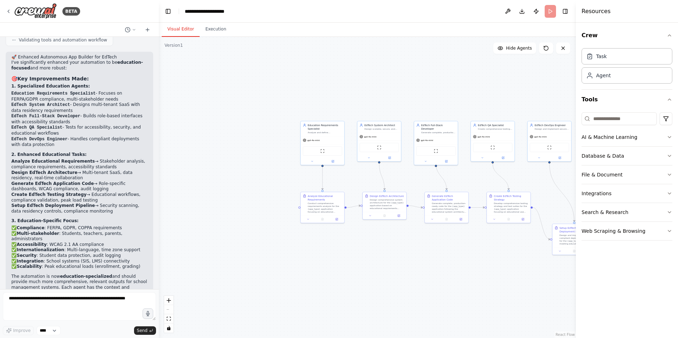
scroll to position [1565, 0]
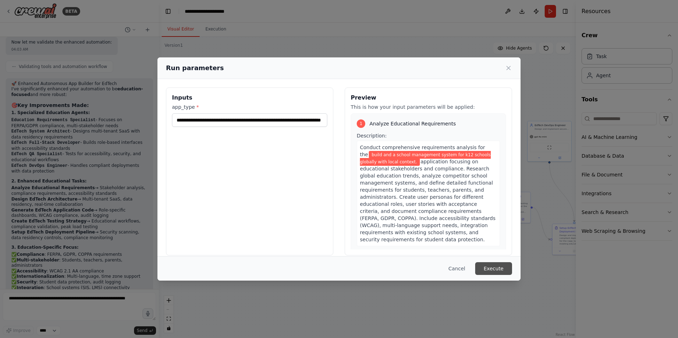
click at [497, 269] on button "Execute" at bounding box center [493, 268] width 37 height 13
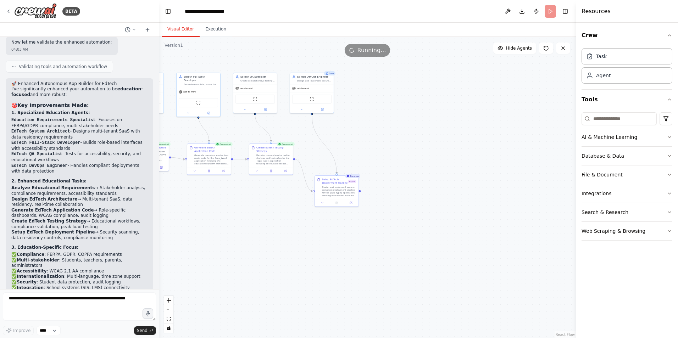
drag, startPoint x: 500, startPoint y: 256, endPoint x: 326, endPoint y: 221, distance: 177.3
click at [270, 210] on div ".deletable-edge-delete-btn { width: 20px; height: 20px; border: 0px solid #ffff…" at bounding box center [367, 187] width 417 height 301
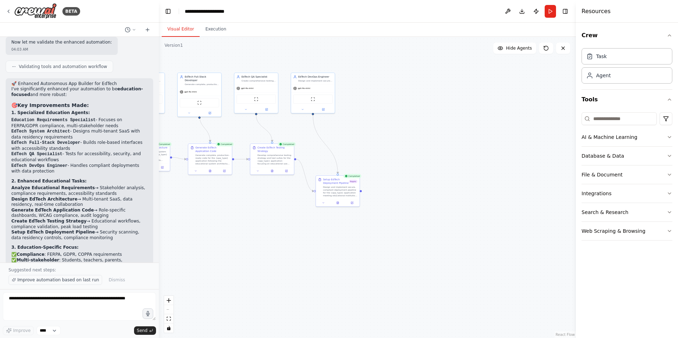
click at [55, 281] on span "Improve automation based on last run" at bounding box center [58, 280] width 82 height 6
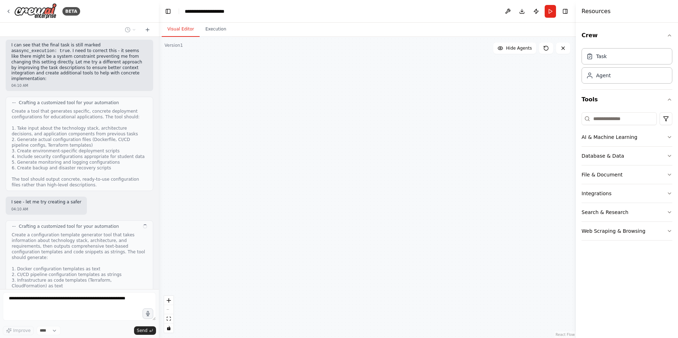
scroll to position [2163, 0]
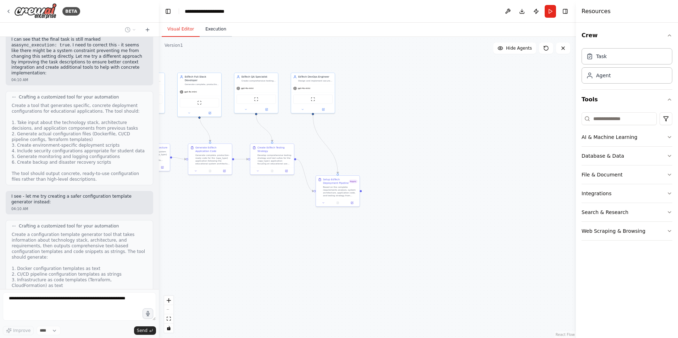
click at [218, 28] on button "Execution" at bounding box center [216, 29] width 32 height 15
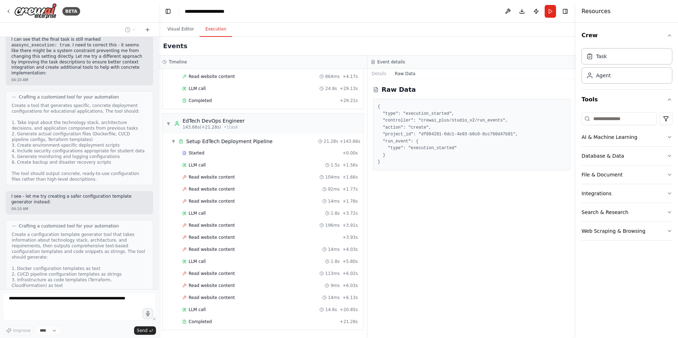
scroll to position [772, 0]
click at [379, 76] on button "Details" at bounding box center [378, 74] width 23 height 10
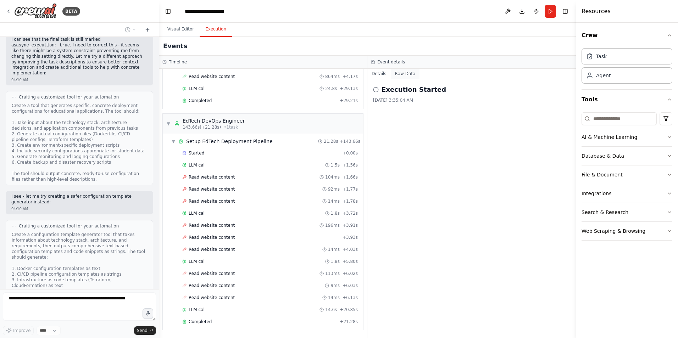
click at [403, 72] on button "Raw Data" at bounding box center [405, 74] width 29 height 10
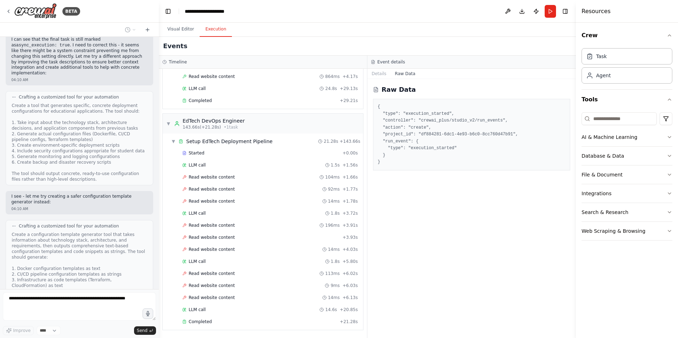
scroll to position [2174, 0]
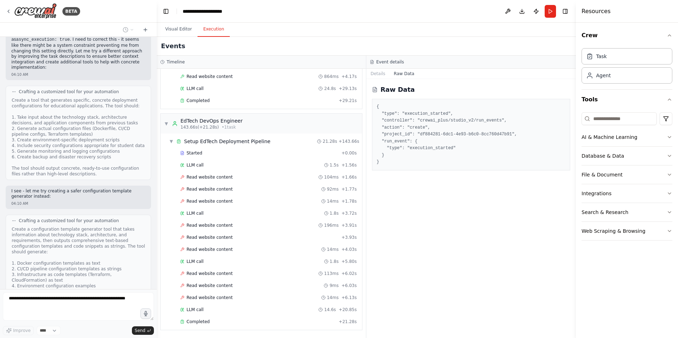
drag, startPoint x: 157, startPoint y: 268, endPoint x: 157, endPoint y: 247, distance: 20.9
click at [157, 247] on div "BETA app builder agents for autonomous app building, from app planning project …" at bounding box center [339, 169] width 678 height 338
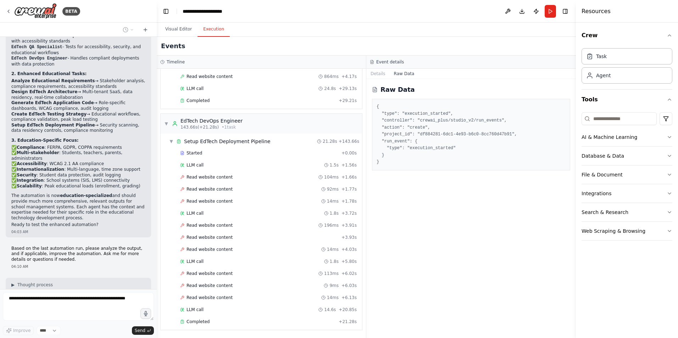
scroll to position [1571, 0]
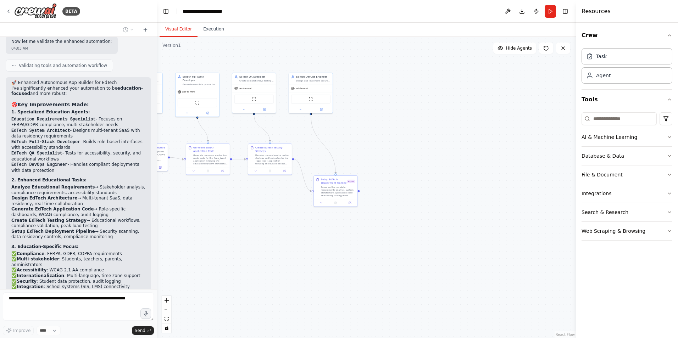
click at [167, 29] on button "Visual Editor" at bounding box center [179, 29] width 38 height 15
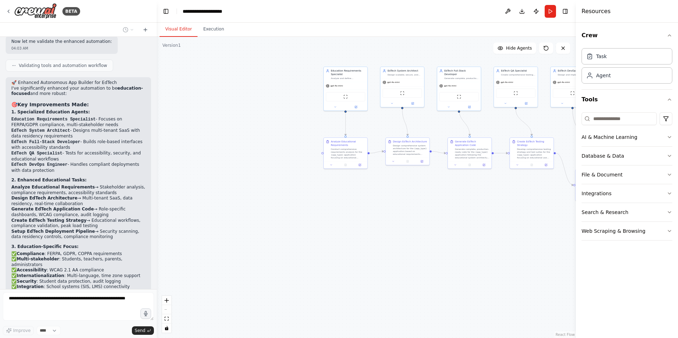
drag, startPoint x: 239, startPoint y: 253, endPoint x: 501, endPoint y: 246, distance: 261.8
click at [501, 246] on div ".deletable-edge-delete-btn { width: 20px; height: 20px; border: 0px solid #ffff…" at bounding box center [366, 187] width 419 height 301
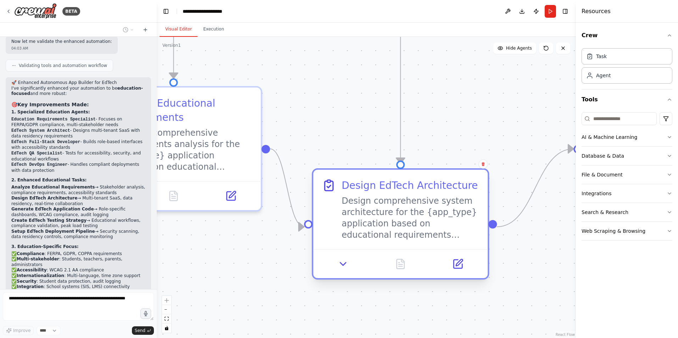
drag, startPoint x: 415, startPoint y: 140, endPoint x: 386, endPoint y: 235, distance: 99.3
click at [386, 235] on div "Design comprehensive system architecture for the {app_type} application based o…" at bounding box center [411, 217] width 138 height 45
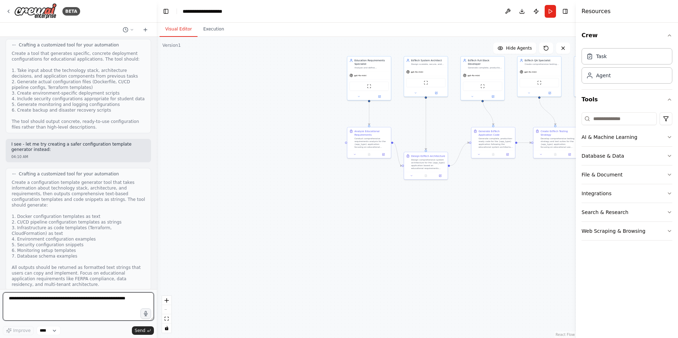
scroll to position [2265, 0]
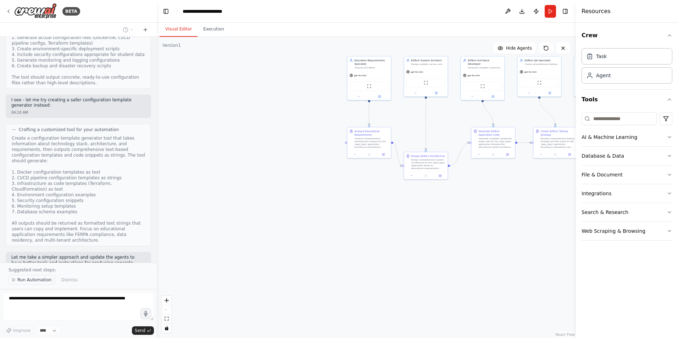
click at [32, 279] on span "Run Automation" at bounding box center [34, 280] width 34 height 6
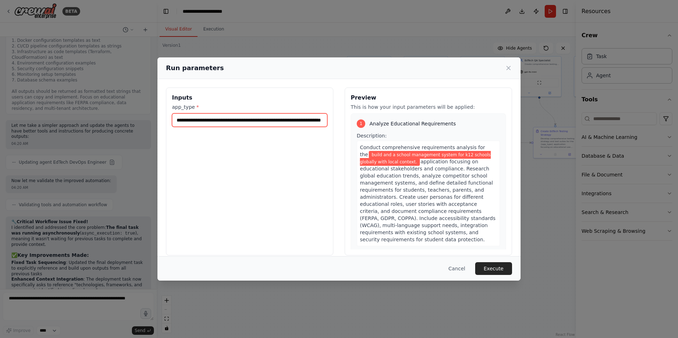
click at [244, 122] on input "**********" at bounding box center [249, 119] width 155 height 13
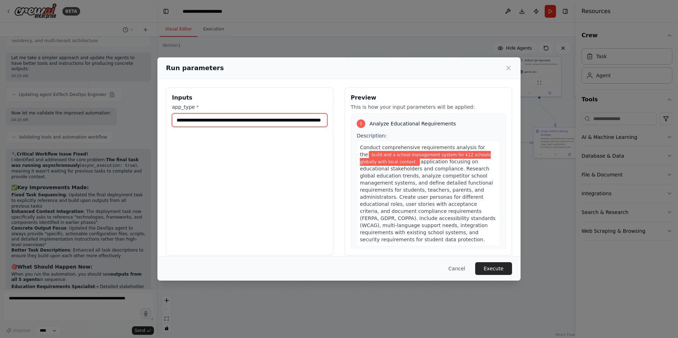
scroll to position [2470, 0]
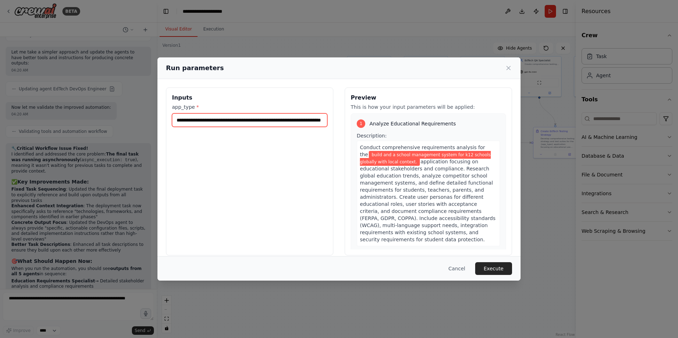
drag, startPoint x: 314, startPoint y: 122, endPoint x: 137, endPoint y: 97, distance: 179.0
click at [137, 97] on div "**********" at bounding box center [339, 169] width 678 height 338
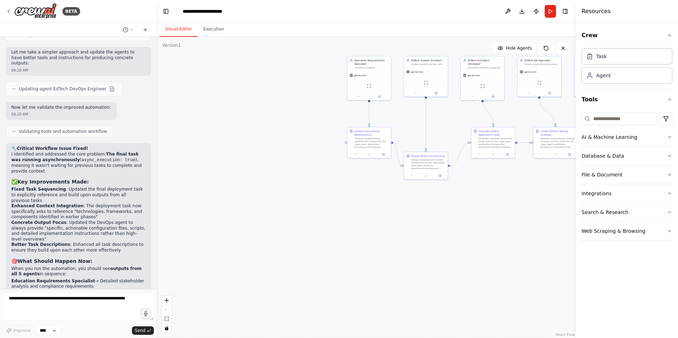
click at [23, 322] on div at bounding box center [78, 308] width 151 height 31
click at [32, 316] on textarea at bounding box center [78, 307] width 151 height 28
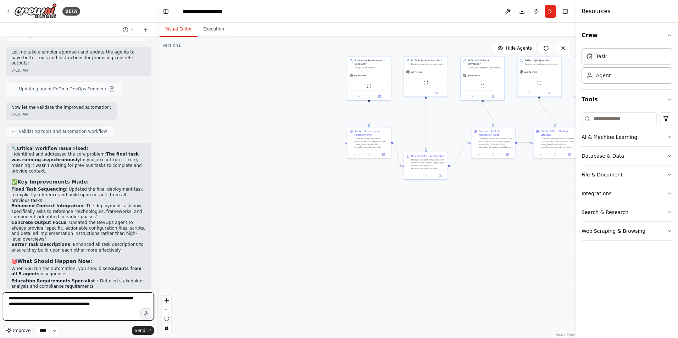
type textarea "**********"
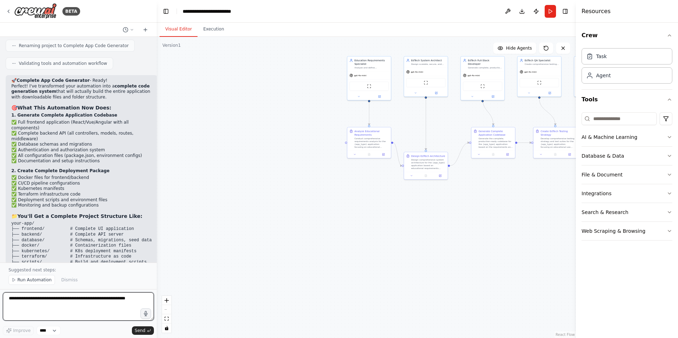
scroll to position [3000, 0]
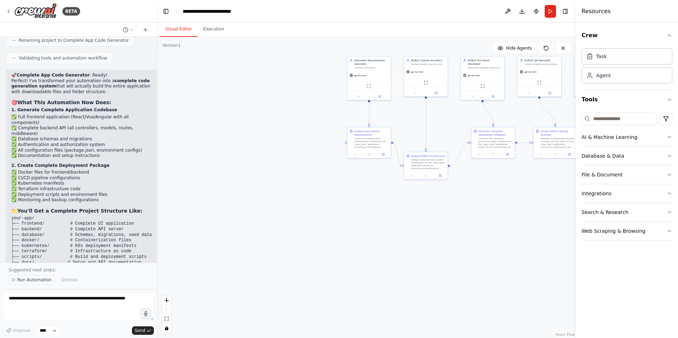
click at [35, 279] on span "Run Automation" at bounding box center [34, 280] width 34 height 6
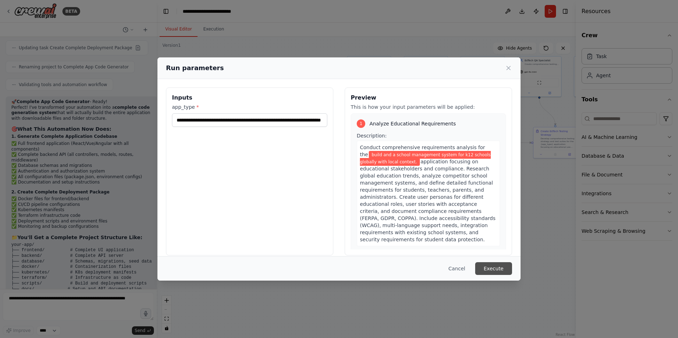
click at [495, 268] on button "Execute" at bounding box center [493, 268] width 37 height 13
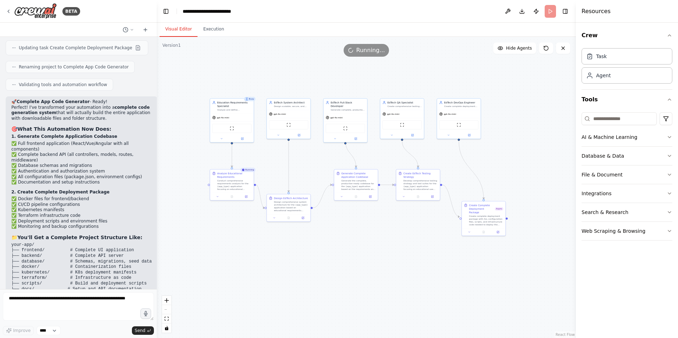
drag, startPoint x: 496, startPoint y: 219, endPoint x: 359, endPoint y: 261, distance: 143.6
click at [359, 261] on div ".deletable-edge-delete-btn { width: 20px; height: 20px; border: 0px solid #ffff…" at bounding box center [366, 187] width 419 height 301
click at [34, 303] on textarea at bounding box center [78, 307] width 151 height 28
click at [35, 299] on textarea at bounding box center [78, 307] width 151 height 28
type textarea "****"
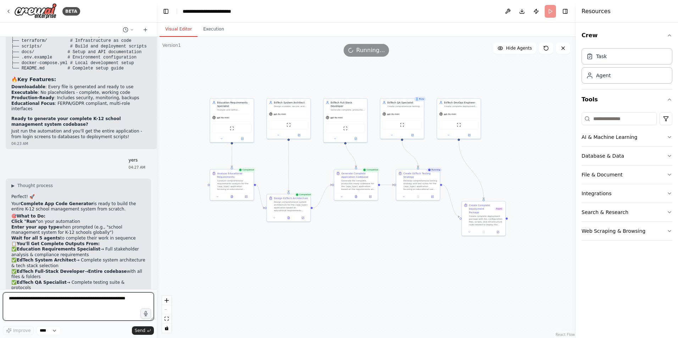
scroll to position [3216, 0]
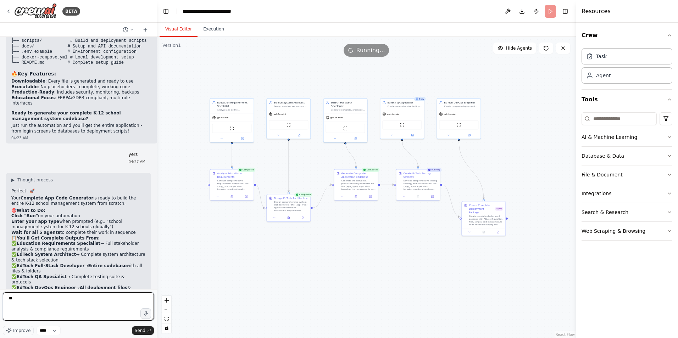
type textarea "***"
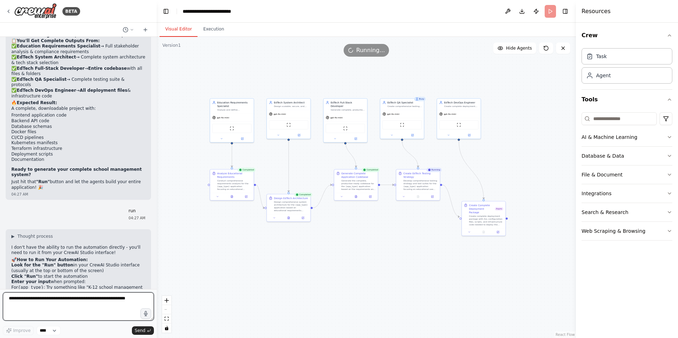
scroll to position [3419, 0]
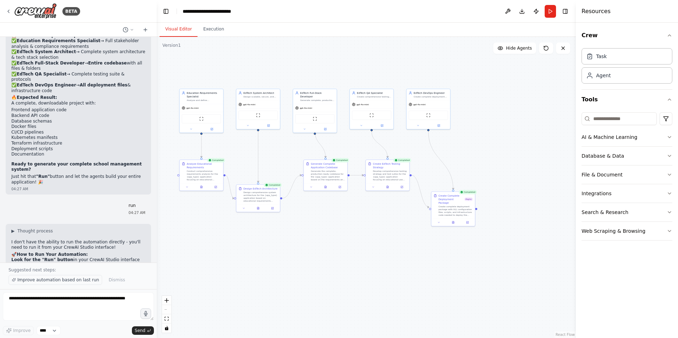
click at [45, 281] on span "Improve automation based on last run" at bounding box center [58, 280] width 82 height 6
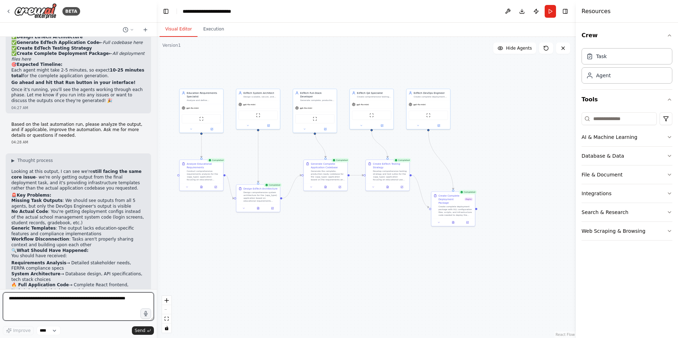
scroll to position [3709, 0]
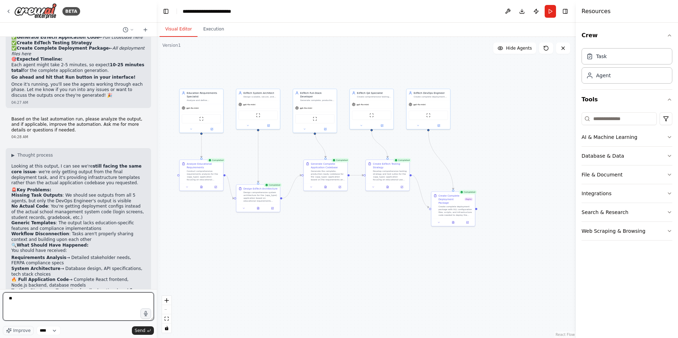
type textarea "***"
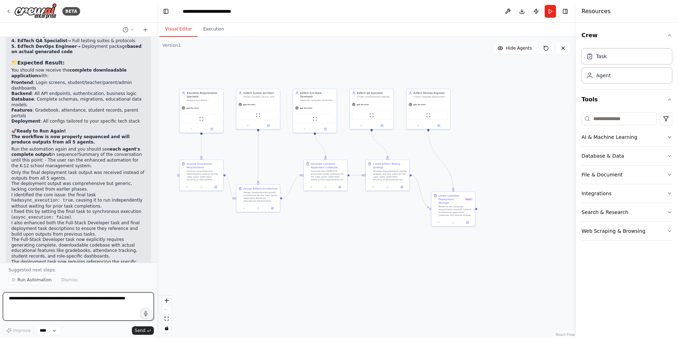
scroll to position [4498, 0]
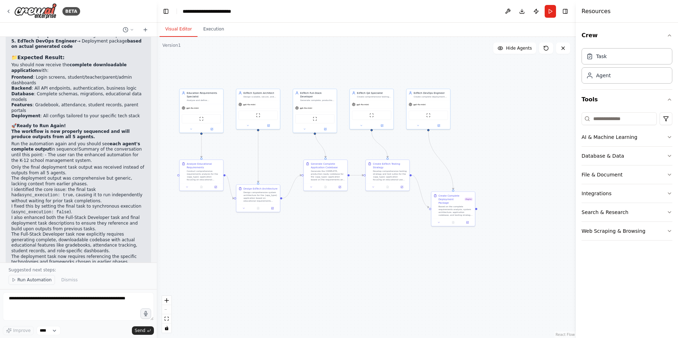
click at [28, 278] on span "Run Automation" at bounding box center [34, 280] width 34 height 6
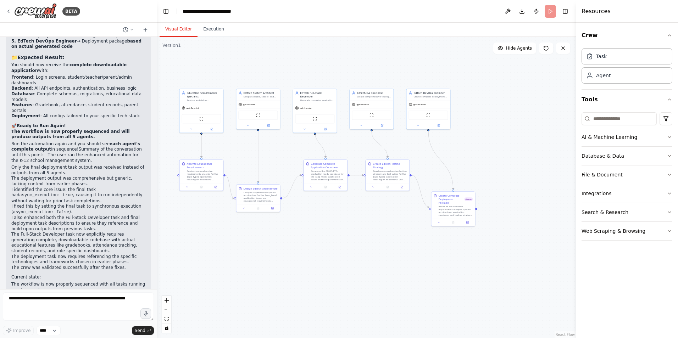
scroll to position [4472, 0]
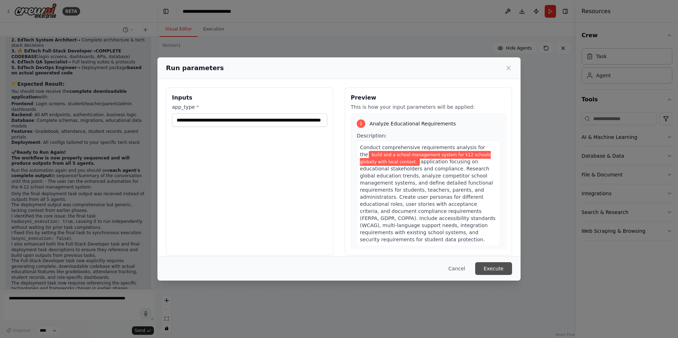
click at [498, 267] on button "Execute" at bounding box center [493, 268] width 37 height 13
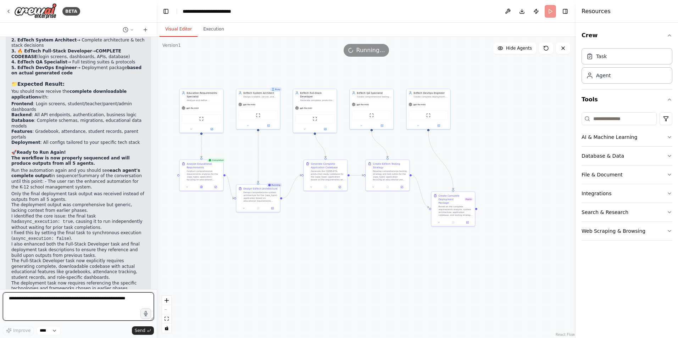
click at [26, 299] on textarea at bounding box center [78, 307] width 151 height 28
click at [23, 305] on textarea at bounding box center [78, 307] width 151 height 28
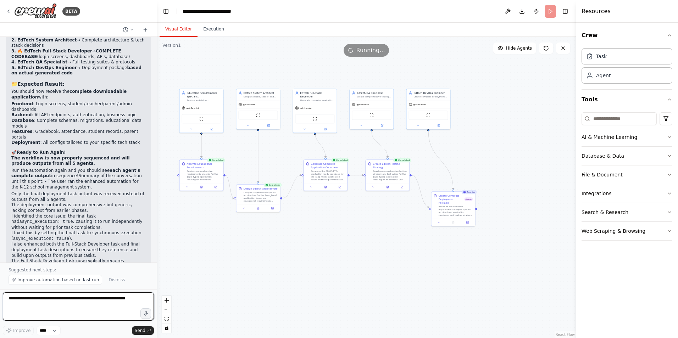
scroll to position [4498, 0]
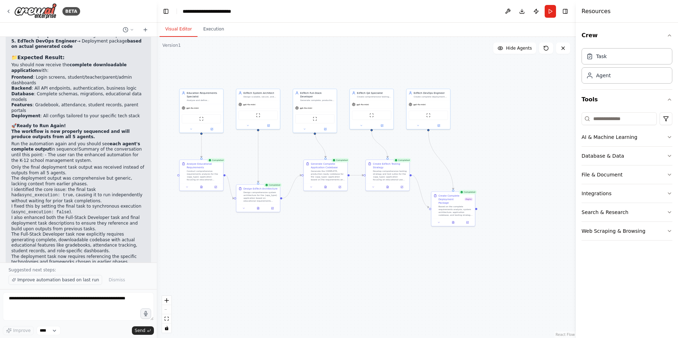
click at [49, 280] on span "Improve automation based on last run" at bounding box center [58, 280] width 82 height 6
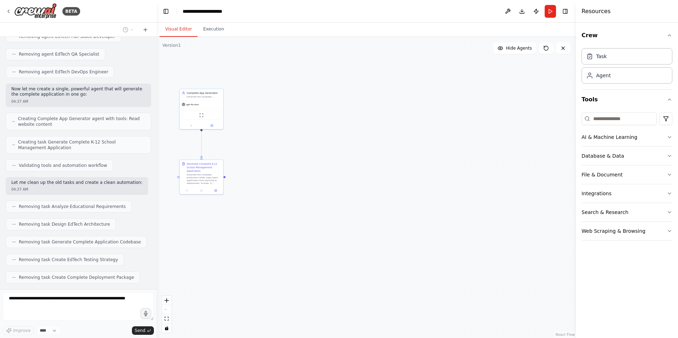
scroll to position [5226, 0]
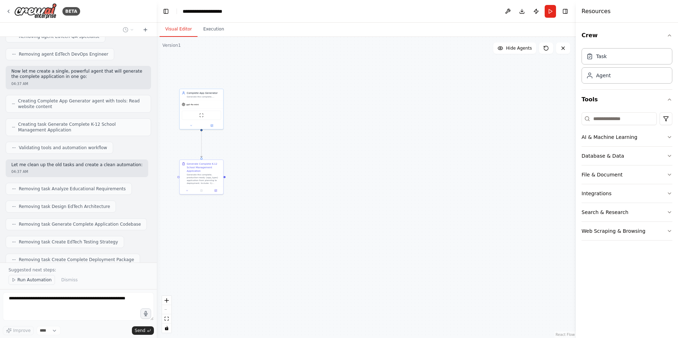
click at [28, 280] on span "Run Automation" at bounding box center [34, 280] width 34 height 6
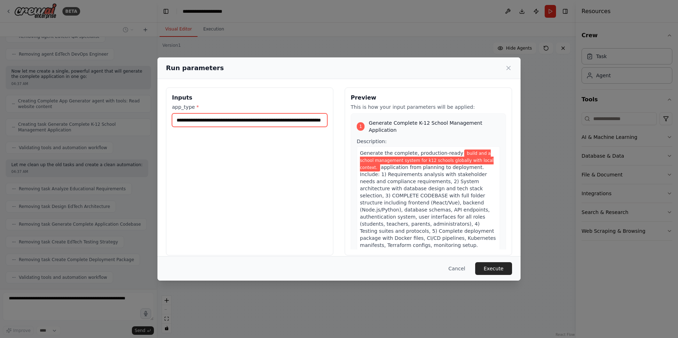
click at [255, 119] on input "**********" at bounding box center [249, 119] width 155 height 13
drag, startPoint x: 174, startPoint y: 122, endPoint x: 336, endPoint y: 143, distance: 163.1
click at [336, 143] on div "**********" at bounding box center [339, 172] width 346 height 168
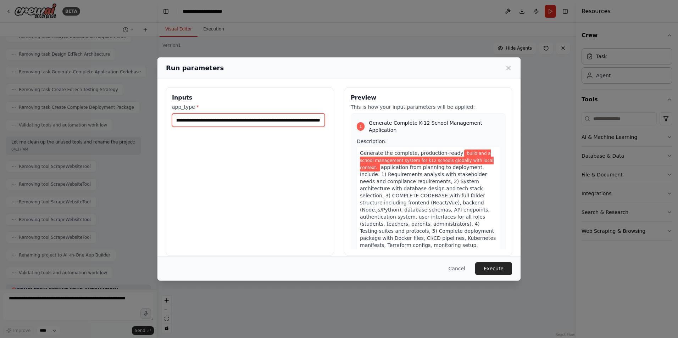
scroll to position [0, 0]
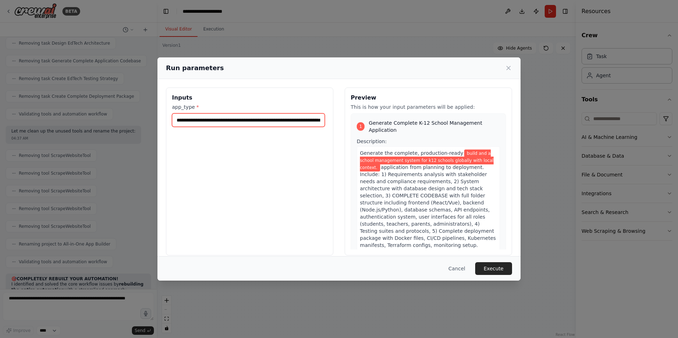
drag, startPoint x: 321, startPoint y: 120, endPoint x: 172, endPoint y: 116, distance: 149.7
click at [172, 116] on div "**********" at bounding box center [249, 172] width 167 height 168
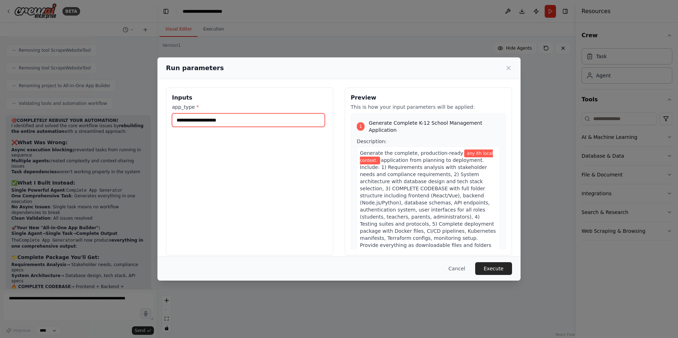
drag, startPoint x: 232, startPoint y: 122, endPoint x: 182, endPoint y: 123, distance: 49.3
click at [182, 123] on input "**********" at bounding box center [248, 119] width 153 height 13
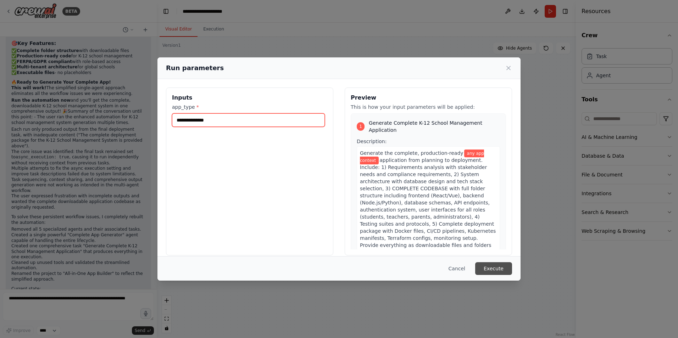
type input "**********"
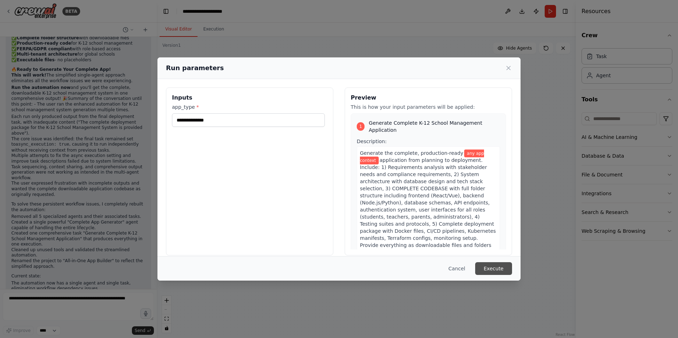
click at [494, 268] on button "Execute" at bounding box center [493, 268] width 37 height 13
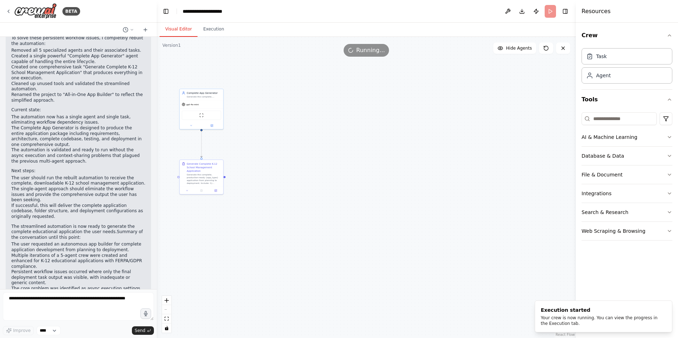
scroll to position [6015, 0]
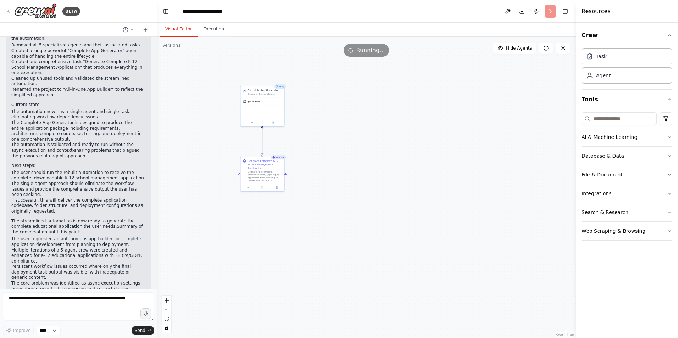
drag, startPoint x: 170, startPoint y: 149, endPoint x: 233, endPoint y: 146, distance: 62.8
click at [233, 146] on div ".deletable-edge-delete-btn { width: 20px; height: 20px; border: 0px solid #ffff…" at bounding box center [366, 187] width 419 height 301
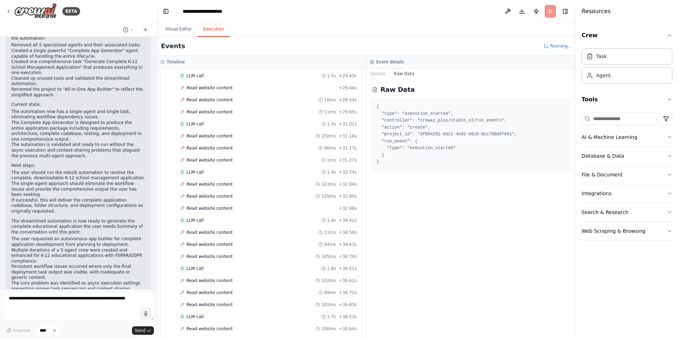
click at [209, 29] on button "Execution" at bounding box center [214, 29] width 32 height 15
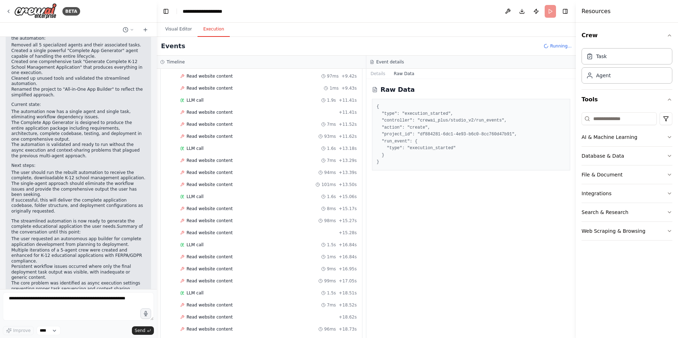
scroll to position [251, 0]
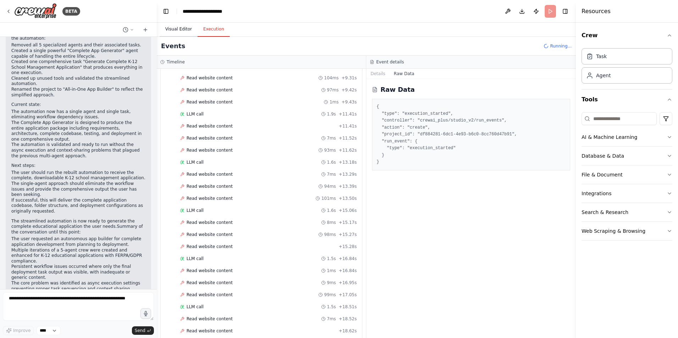
click at [165, 28] on button "Visual Editor" at bounding box center [179, 29] width 38 height 15
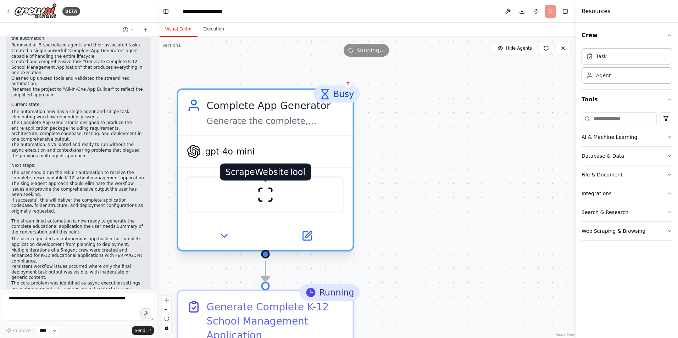
drag, startPoint x: 273, startPoint y: 102, endPoint x: 267, endPoint y: 186, distance: 84.3
click at [267, 187] on img at bounding box center [265, 195] width 17 height 17
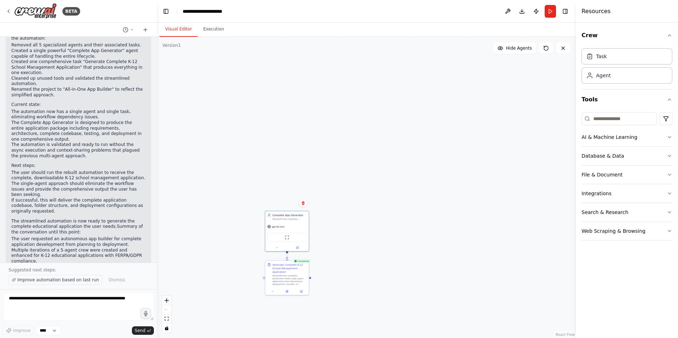
click at [48, 279] on span "Improve automation based on last run" at bounding box center [58, 280] width 82 height 6
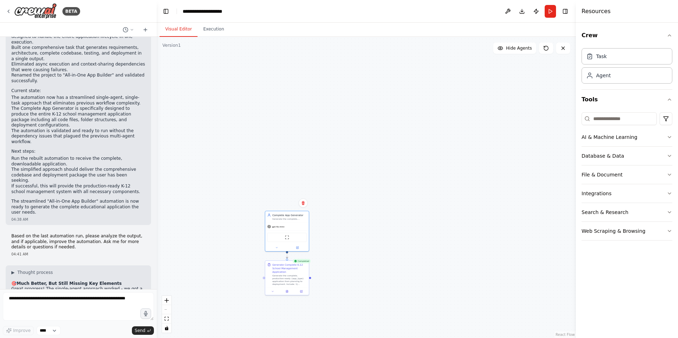
scroll to position [6346, 0]
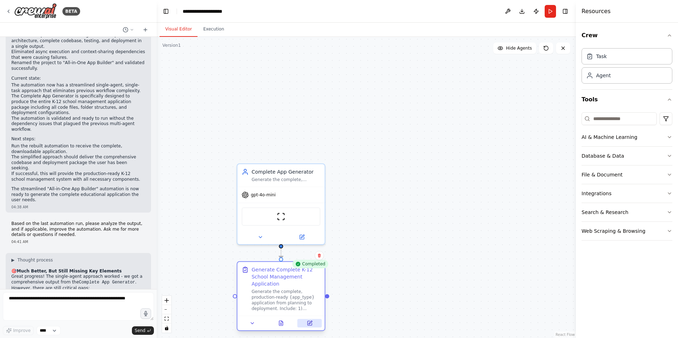
click at [306, 323] on button at bounding box center [310, 323] width 24 height 9
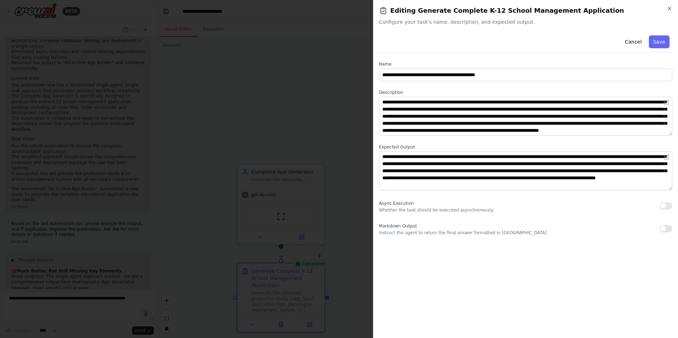
click at [411, 206] on div "Async Execution Whether the task should be executed asynchronously." at bounding box center [436, 206] width 115 height 14
click at [665, 206] on button "button" at bounding box center [666, 206] width 13 height 7
click at [665, 227] on button "button" at bounding box center [666, 228] width 13 height 7
click at [663, 41] on button "Save" at bounding box center [659, 41] width 21 height 13
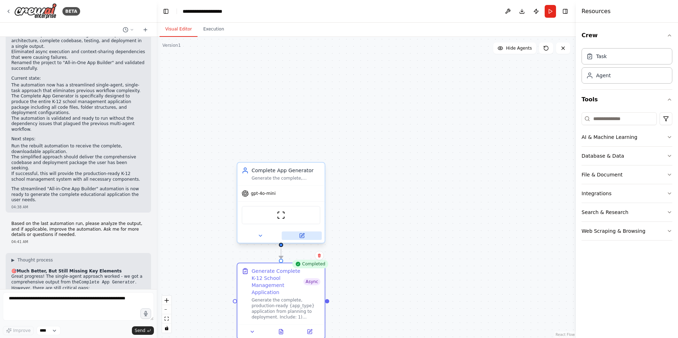
click at [299, 234] on icon at bounding box center [302, 236] width 6 height 6
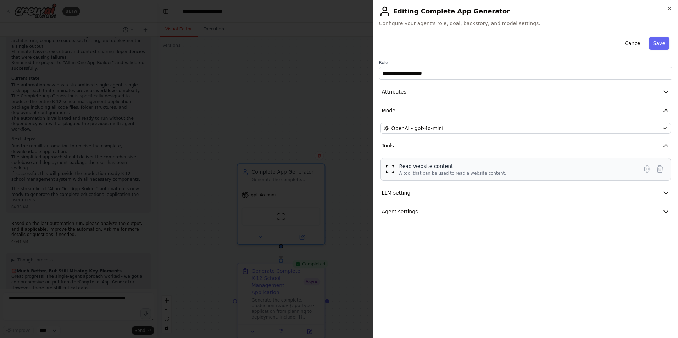
click at [392, 170] on img at bounding box center [390, 169] width 10 height 10
click at [454, 127] on div "OpenAI - gpt-4o-mini" at bounding box center [522, 128] width 276 height 7
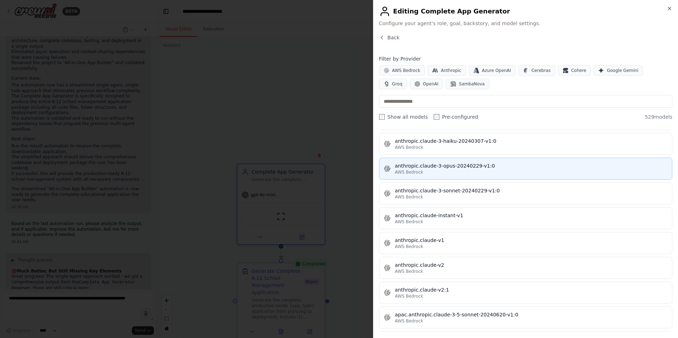
scroll to position [638, 0]
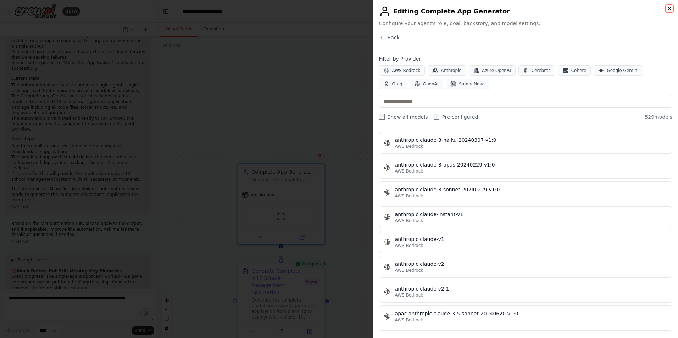
click at [667, 7] on icon "button" at bounding box center [670, 9] width 6 height 6
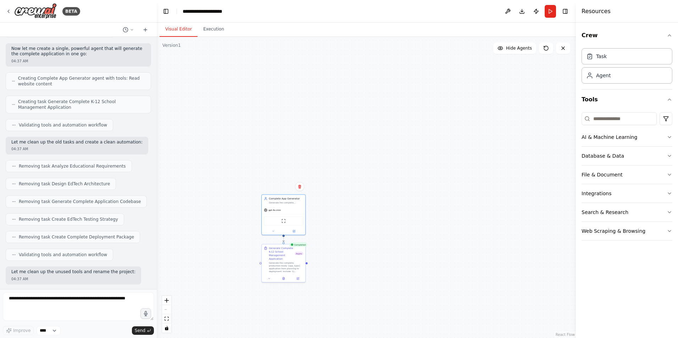
scroll to position [5247, 0]
click at [551, 11] on button "Run" at bounding box center [550, 11] width 11 height 13
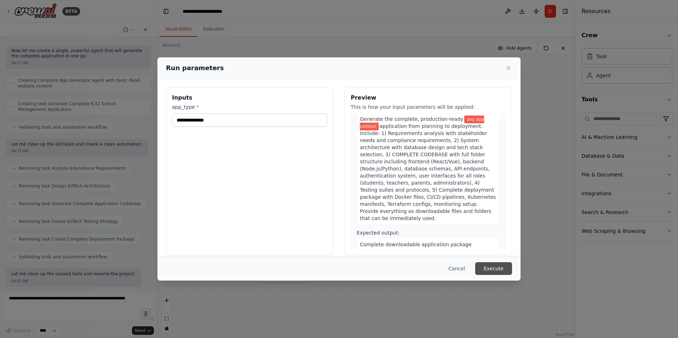
scroll to position [106, 0]
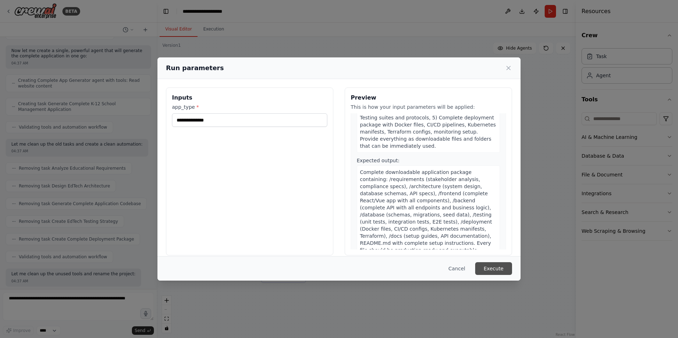
click at [497, 271] on button "Execute" at bounding box center [493, 268] width 37 height 13
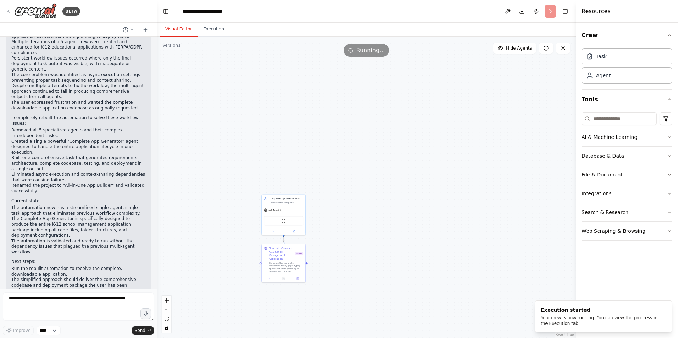
scroll to position [6346, 0]
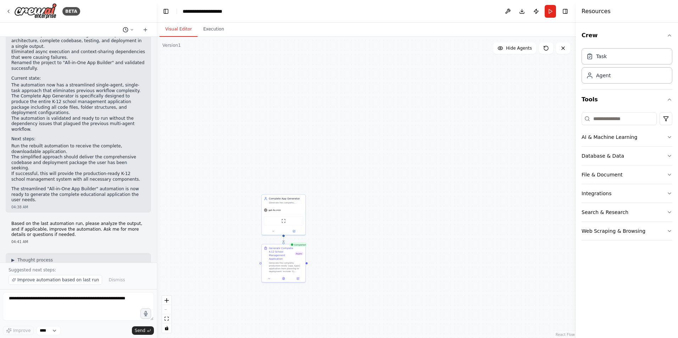
click at [130, 30] on icon at bounding box center [132, 30] width 4 height 4
click at [88, 43] on span "app builder agents for autonomous app building, from app planning project deplo…" at bounding box center [98, 44] width 46 height 6
click at [145, 29] on icon at bounding box center [145, 29] width 0 height 3
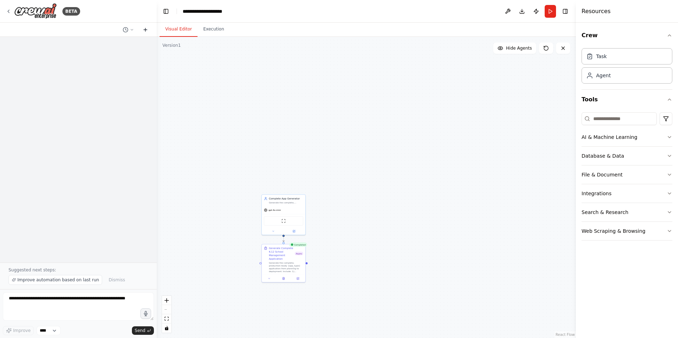
scroll to position [0, 0]
click at [48, 279] on span "Improve automation based on last run" at bounding box center [58, 280] width 82 height 6
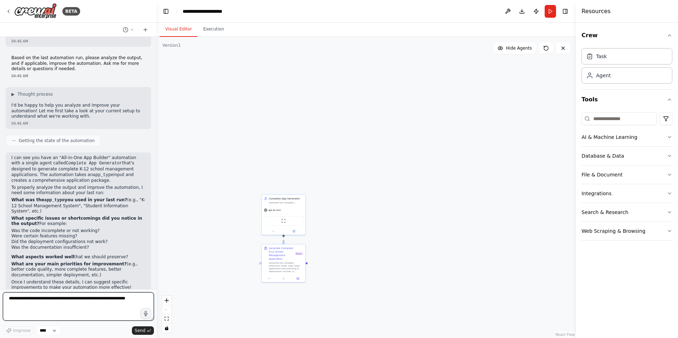
scroll to position [30, 0]
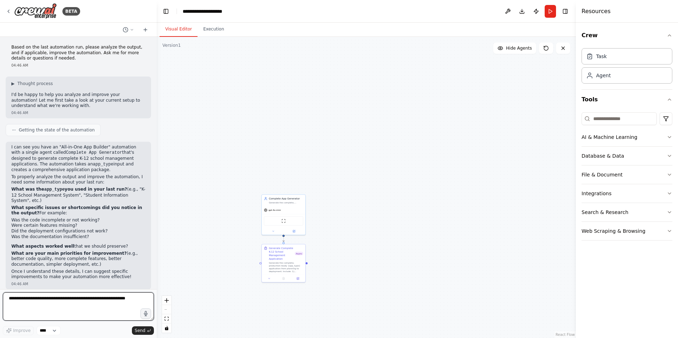
click at [68, 306] on textarea at bounding box center [78, 307] width 151 height 28
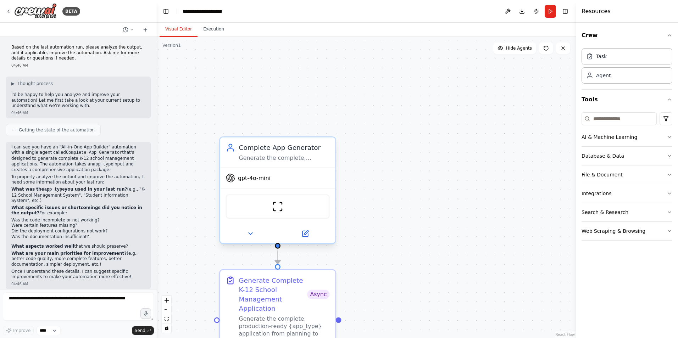
click at [278, 213] on div "ScrapeWebsiteTool" at bounding box center [278, 207] width 104 height 24
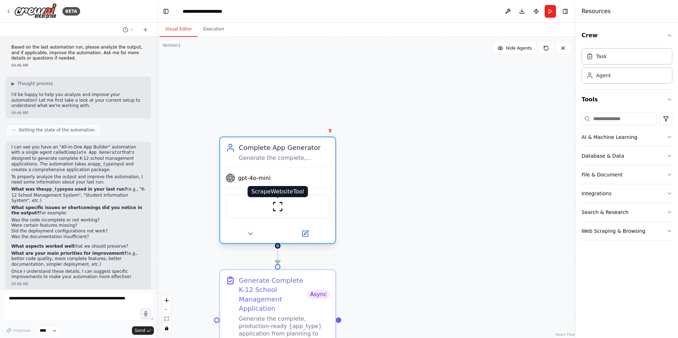
click at [278, 208] on img at bounding box center [277, 206] width 11 height 11
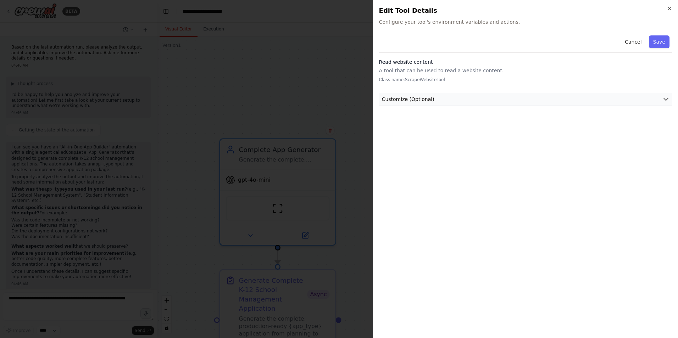
click at [421, 100] on span "Customize (Optional)" at bounding box center [408, 99] width 52 height 7
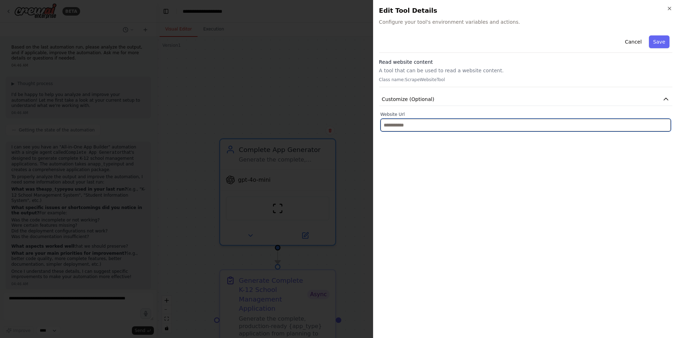
click at [404, 127] on input "text" at bounding box center [526, 125] width 290 height 13
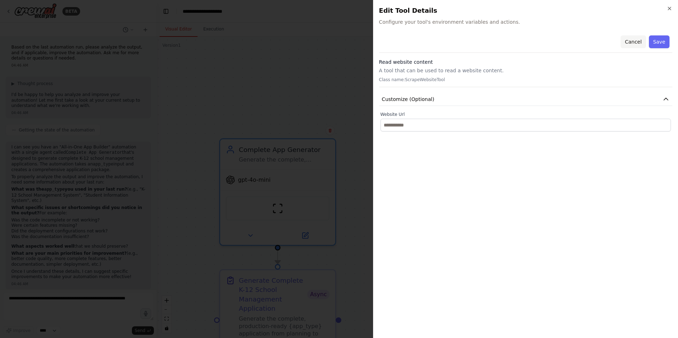
click at [632, 40] on button "Cancel" at bounding box center [633, 41] width 25 height 13
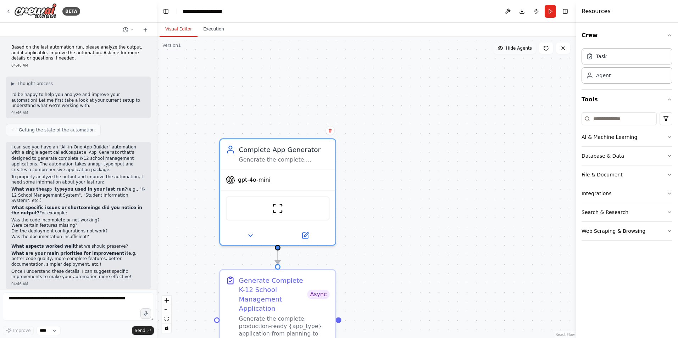
drag, startPoint x: 533, startPoint y: 50, endPoint x: 527, endPoint y: 50, distance: 6.1
click at [530, 50] on button "Hide Agents" at bounding box center [514, 48] width 43 height 11
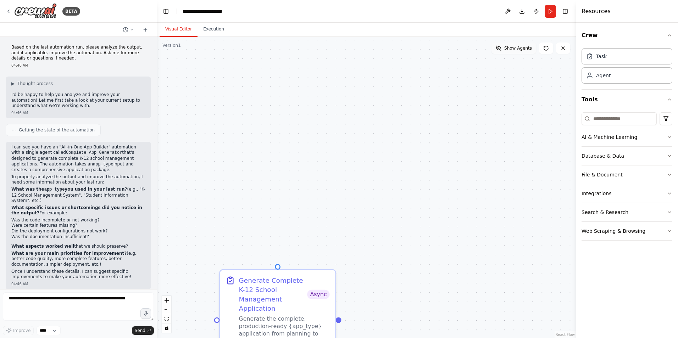
click at [521, 52] on button "Show Agents" at bounding box center [514, 48] width 45 height 11
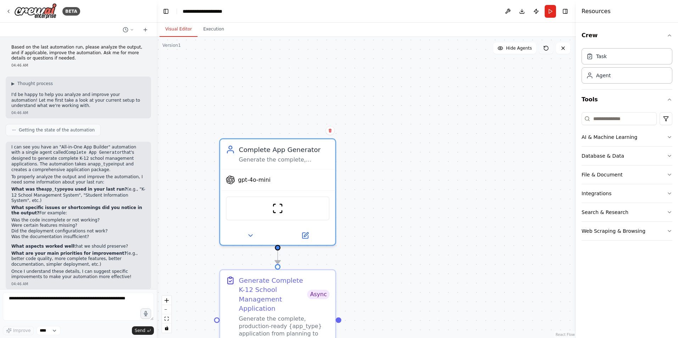
click at [544, 52] on button at bounding box center [546, 48] width 14 height 11
drag, startPoint x: 547, startPoint y: 48, endPoint x: 547, endPoint y: 51, distance: 3.6
click at [547, 51] on button at bounding box center [546, 48] width 14 height 11
click at [564, 51] on button at bounding box center [563, 48] width 14 height 11
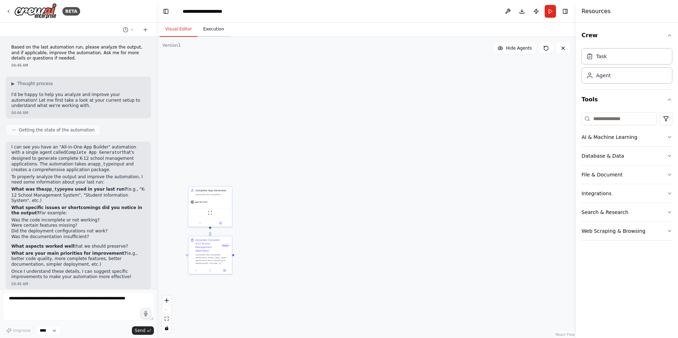
scroll to position [0, 0]
click at [207, 34] on button "Execution" at bounding box center [214, 29] width 32 height 15
click at [170, 27] on button "Visual Editor" at bounding box center [179, 29] width 38 height 15
click at [33, 10] on img at bounding box center [35, 11] width 43 height 16
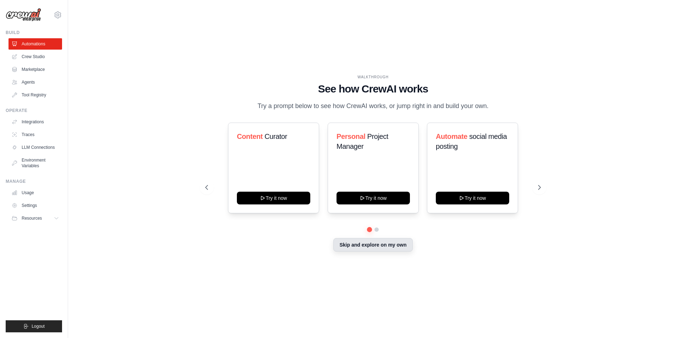
click at [369, 245] on button "Skip and explore on my own" at bounding box center [372, 244] width 79 height 13
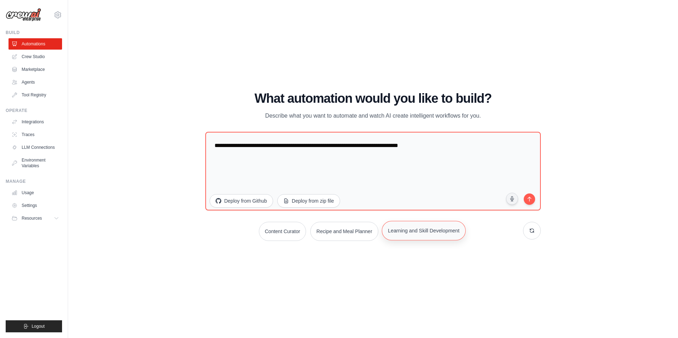
click at [433, 232] on button "Learning and Skill Development" at bounding box center [424, 231] width 84 height 20
click at [275, 236] on button "Content Curator" at bounding box center [282, 231] width 48 height 20
click at [37, 217] on span "Resources" at bounding box center [32, 219] width 20 height 6
click at [31, 80] on link "Agents" at bounding box center [36, 82] width 54 height 11
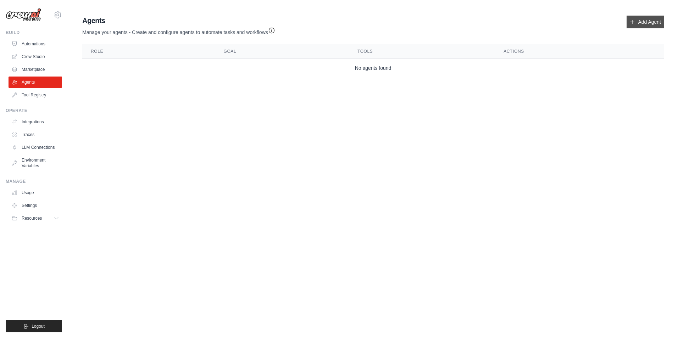
drag, startPoint x: 642, startPoint y: 21, endPoint x: 637, endPoint y: 27, distance: 7.5
click at [641, 21] on link "Add Agent" at bounding box center [645, 22] width 37 height 13
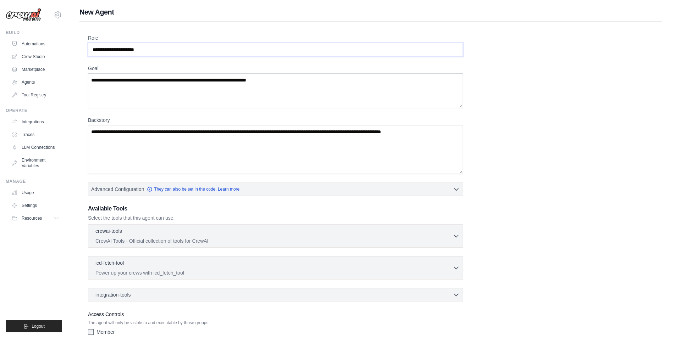
click at [185, 54] on input "Role" at bounding box center [275, 49] width 375 height 13
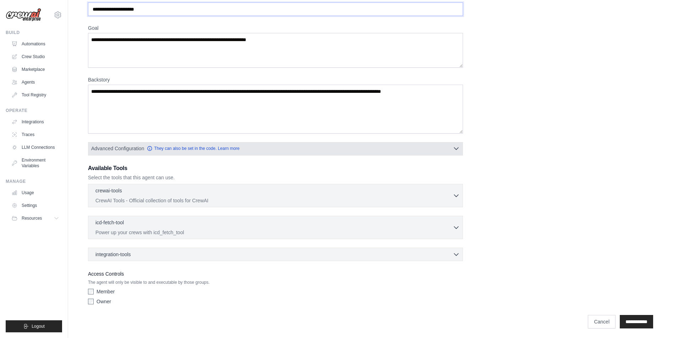
scroll to position [42, 0]
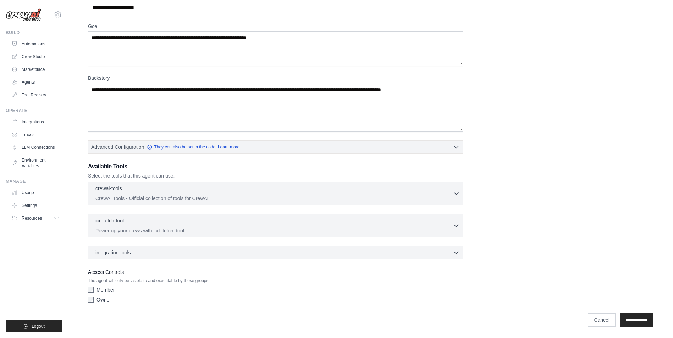
click at [227, 202] on p "CrewAI Tools - Official collection of tools for CrewAI" at bounding box center [273, 198] width 357 height 7
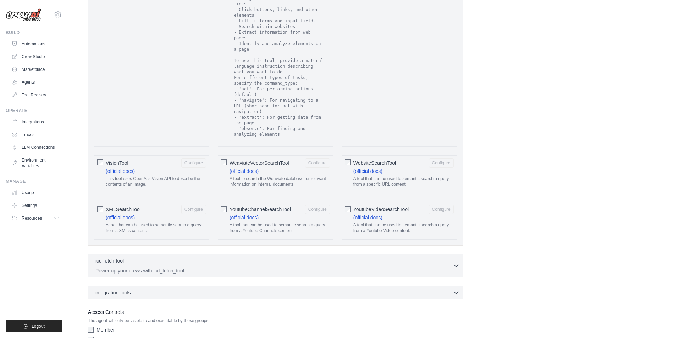
scroll to position [1238, 0]
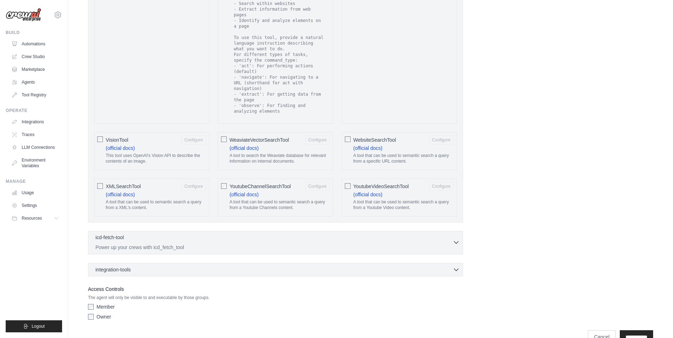
click at [204, 244] on p "Power up your crews with icd_fetch_tool" at bounding box center [273, 247] width 357 height 7
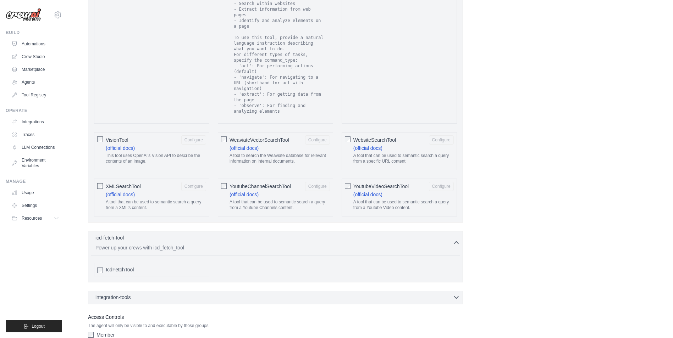
click at [149, 294] on div "integration-tools 0 selected" at bounding box center [277, 297] width 364 height 7
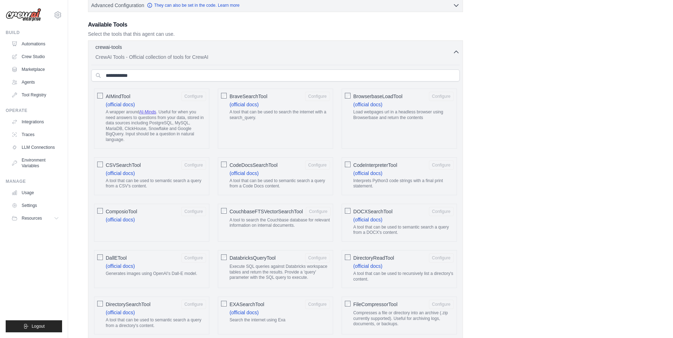
scroll to position [174, 0]
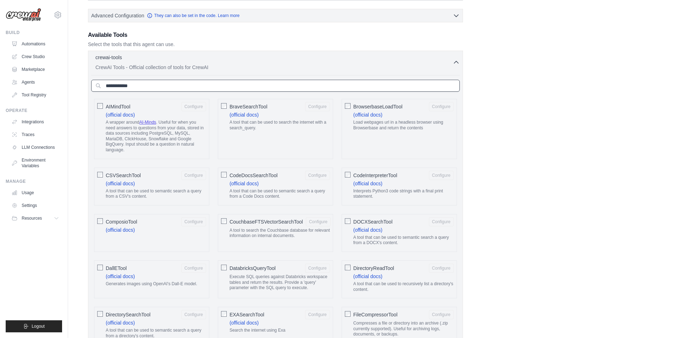
click at [192, 91] on input "text" at bounding box center [275, 86] width 368 height 12
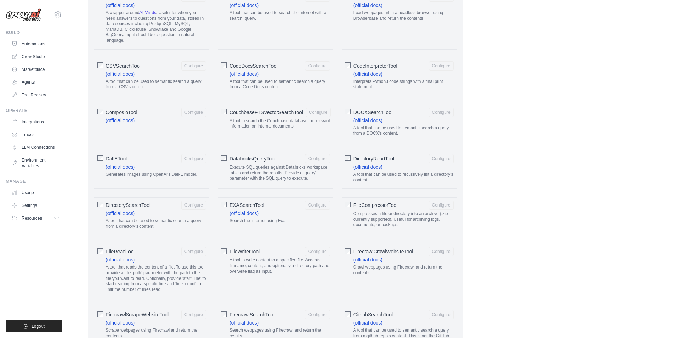
scroll to position [387, 0]
